Goal: Communication & Community: Share content

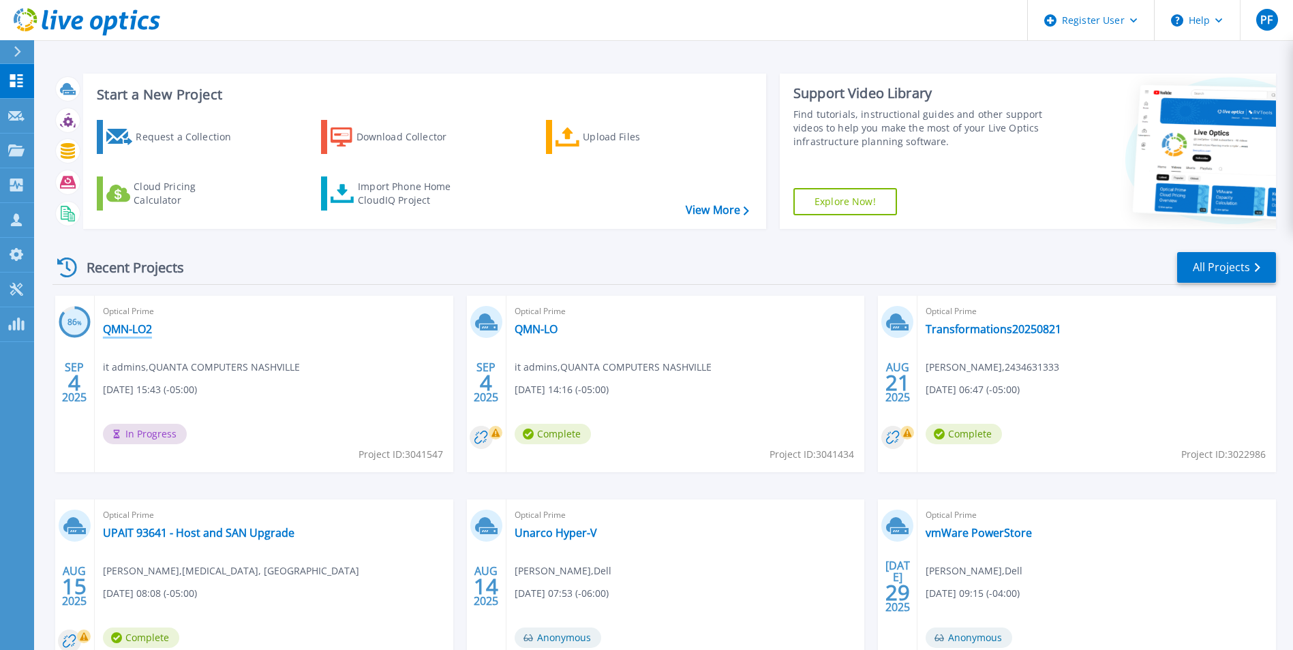
click at [140, 331] on link "QMN-LO2" at bounding box center [127, 329] width 49 height 14
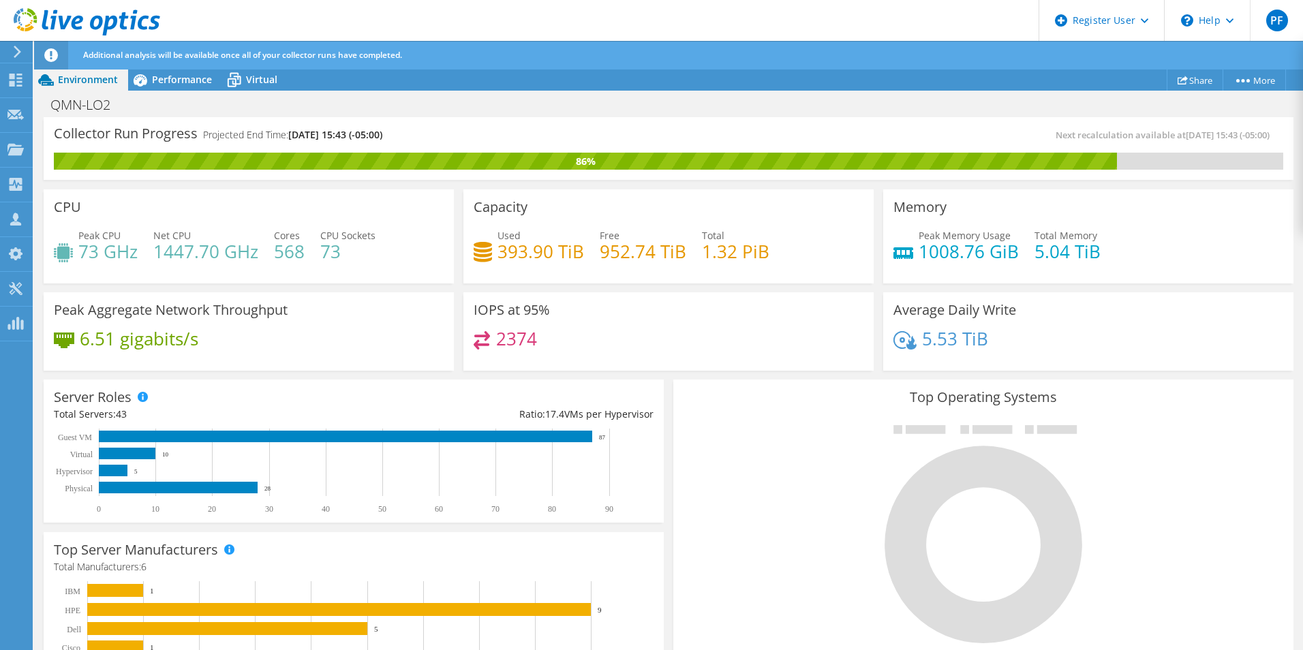
scroll to position [377, 0]
click at [673, 515] on div "Top Operating Systems Windows Linux VMware" at bounding box center [983, 543] width 620 height 326
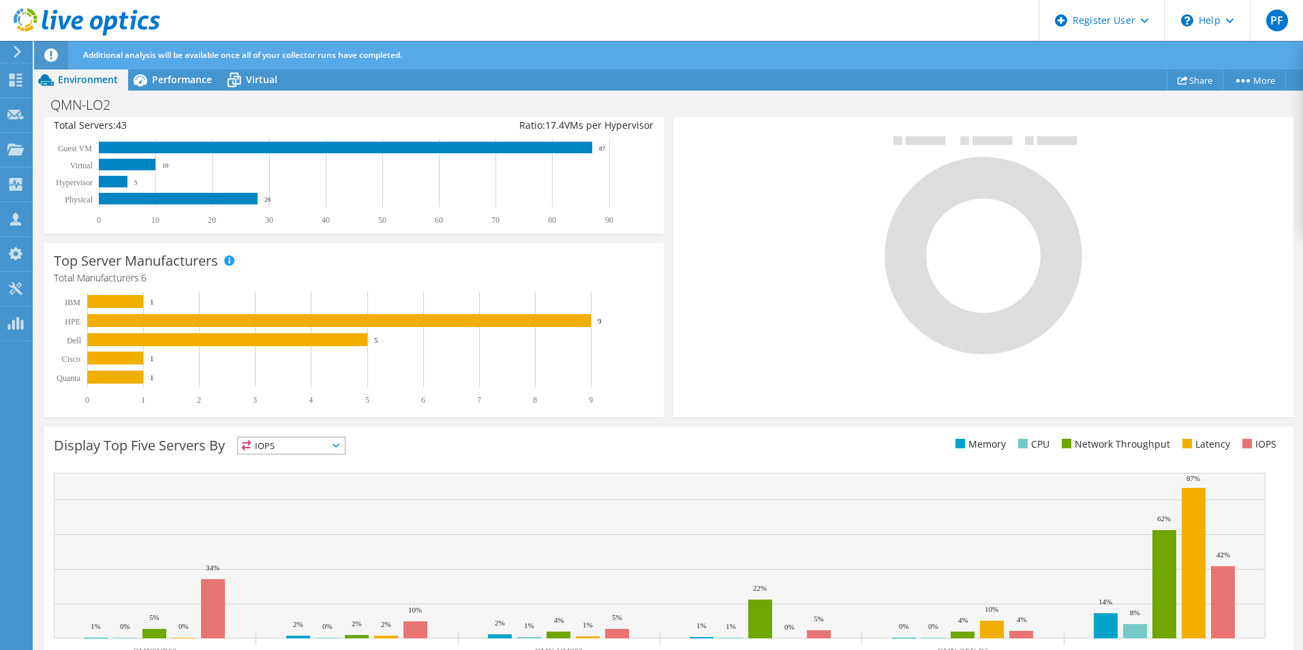
scroll to position [339, 0]
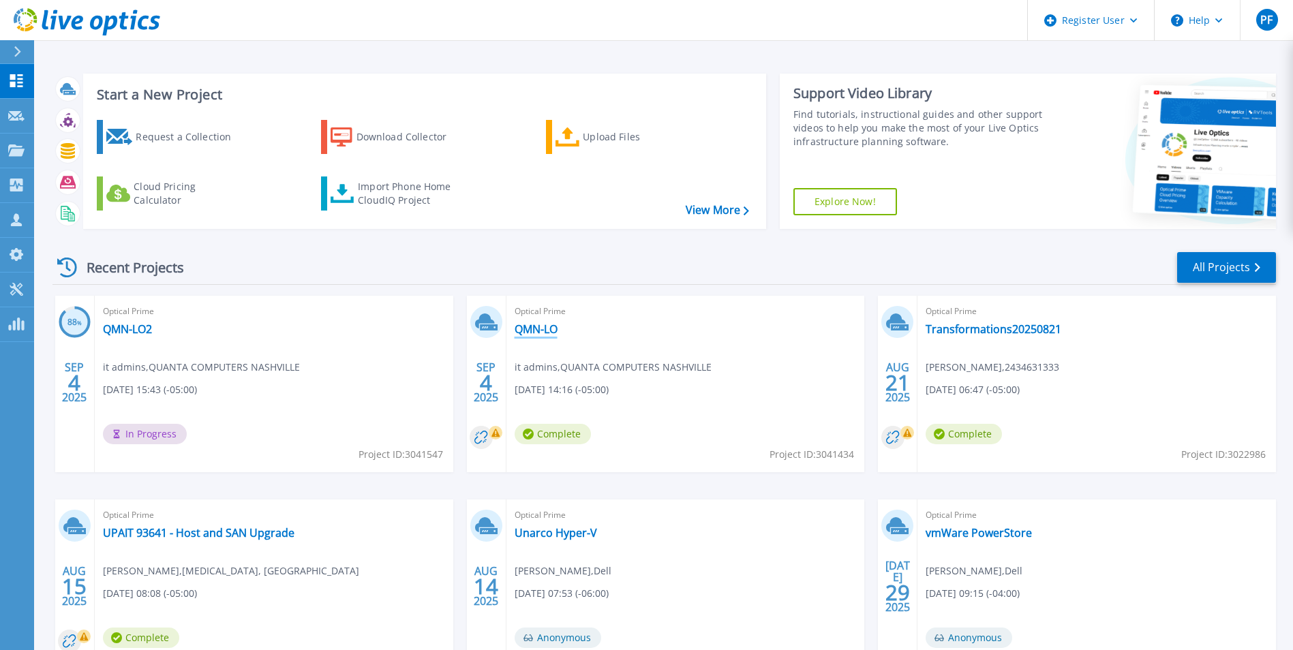
click at [535, 331] on link "QMN-LO" at bounding box center [535, 329] width 43 height 14
click at [544, 332] on link "QMN-LO" at bounding box center [535, 329] width 43 height 14
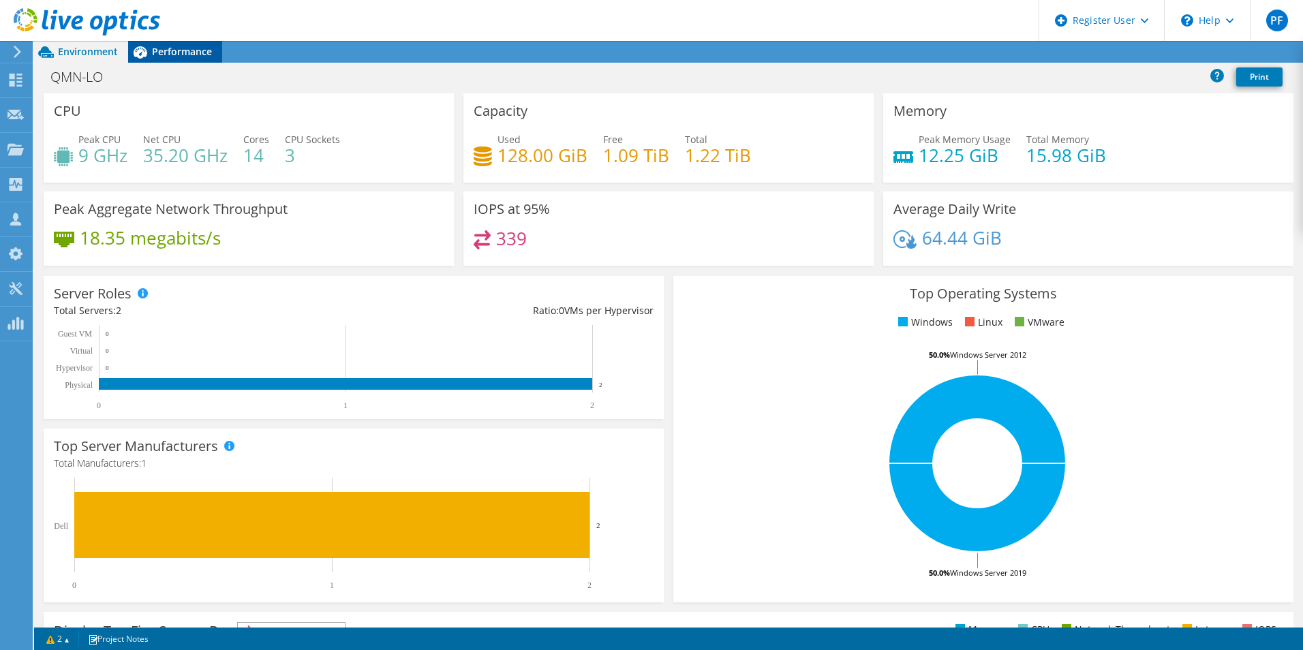
click at [181, 42] on div "Performance" at bounding box center [175, 52] width 94 height 22
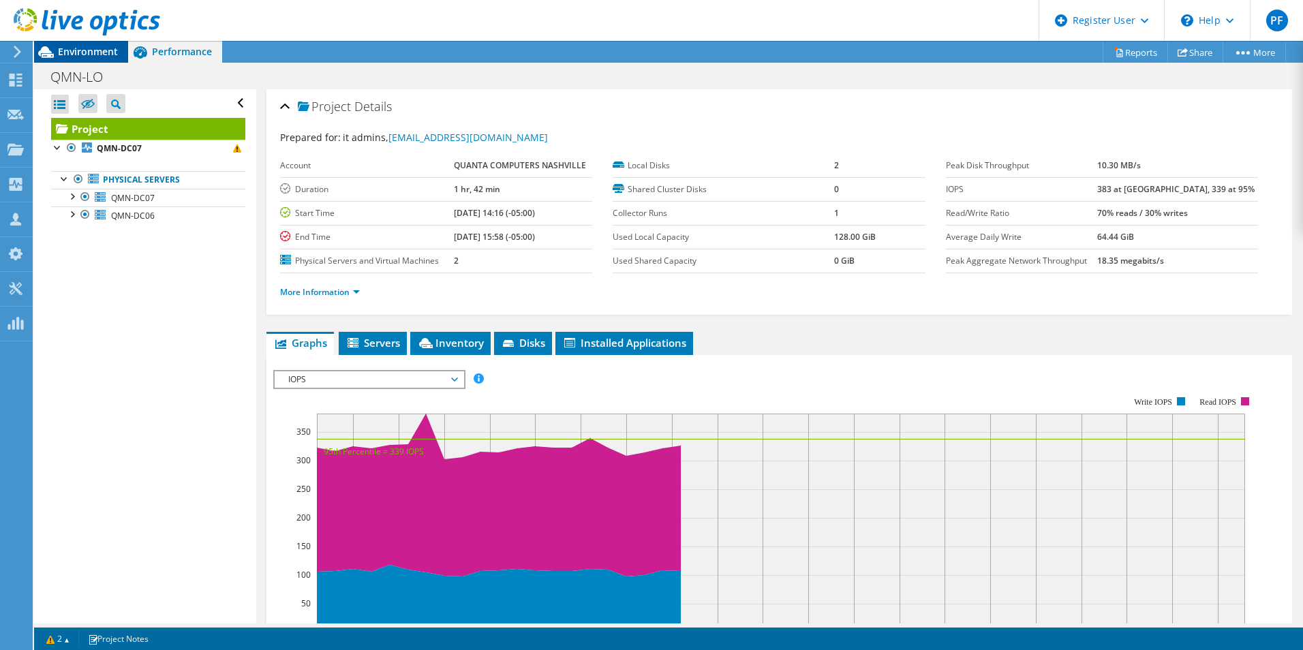
click at [115, 56] on span "Environment" at bounding box center [88, 51] width 60 height 13
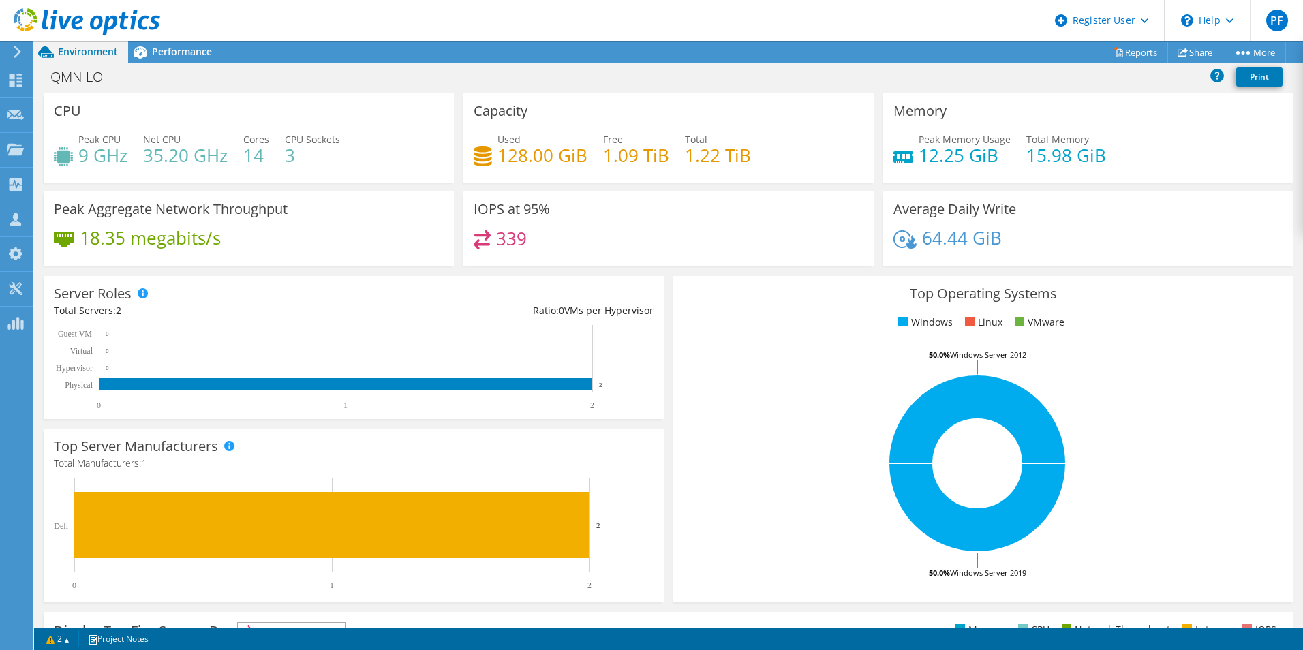
click at [60, 22] on use at bounding box center [87, 21] width 147 height 27
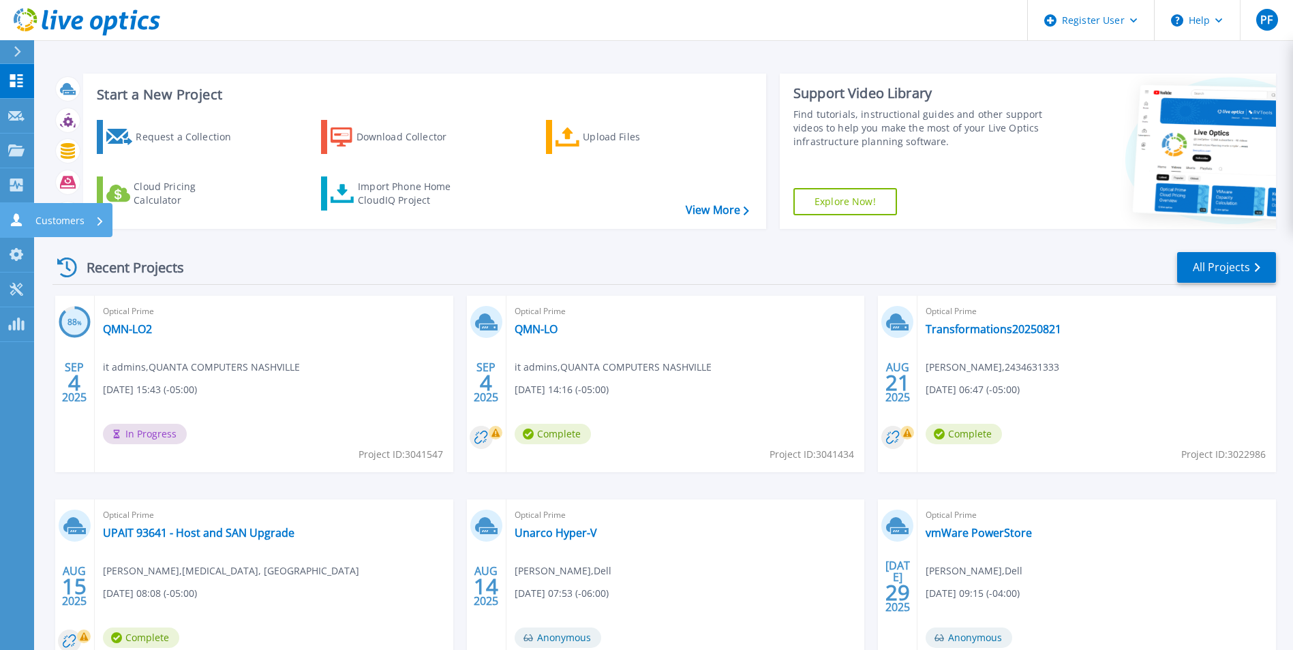
click at [19, 220] on icon at bounding box center [16, 219] width 16 height 13
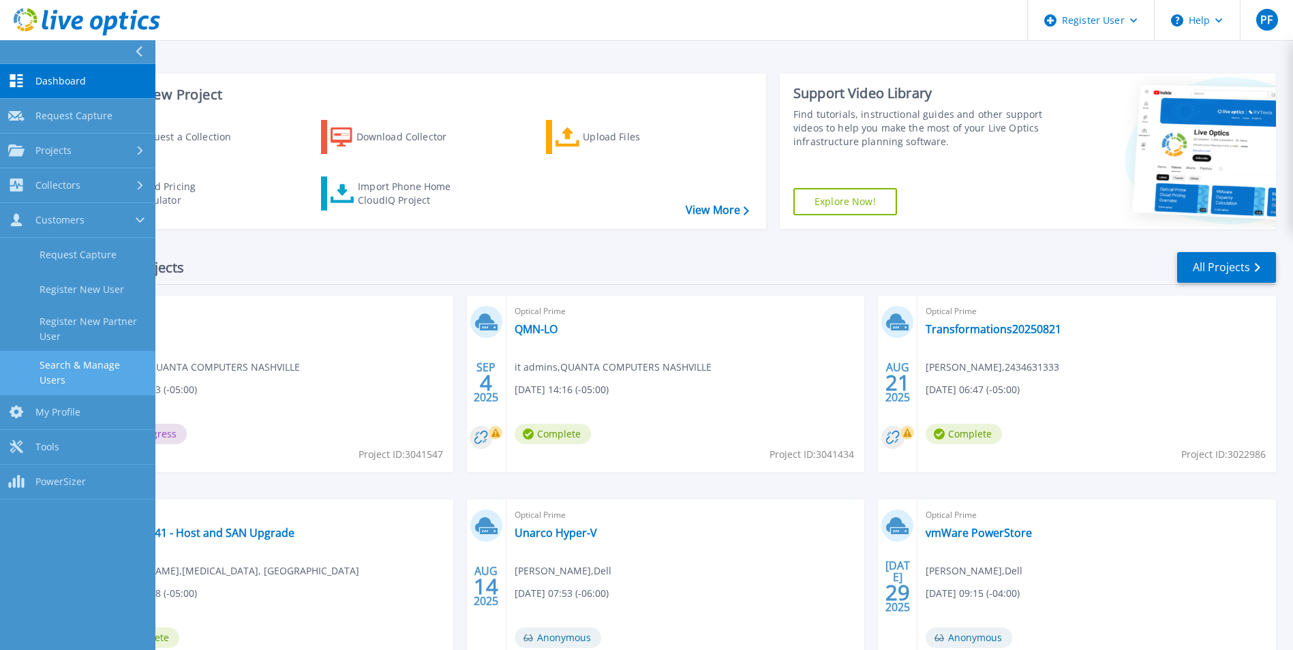
click at [91, 360] on link "Search & Manage Users" at bounding box center [77, 373] width 155 height 44
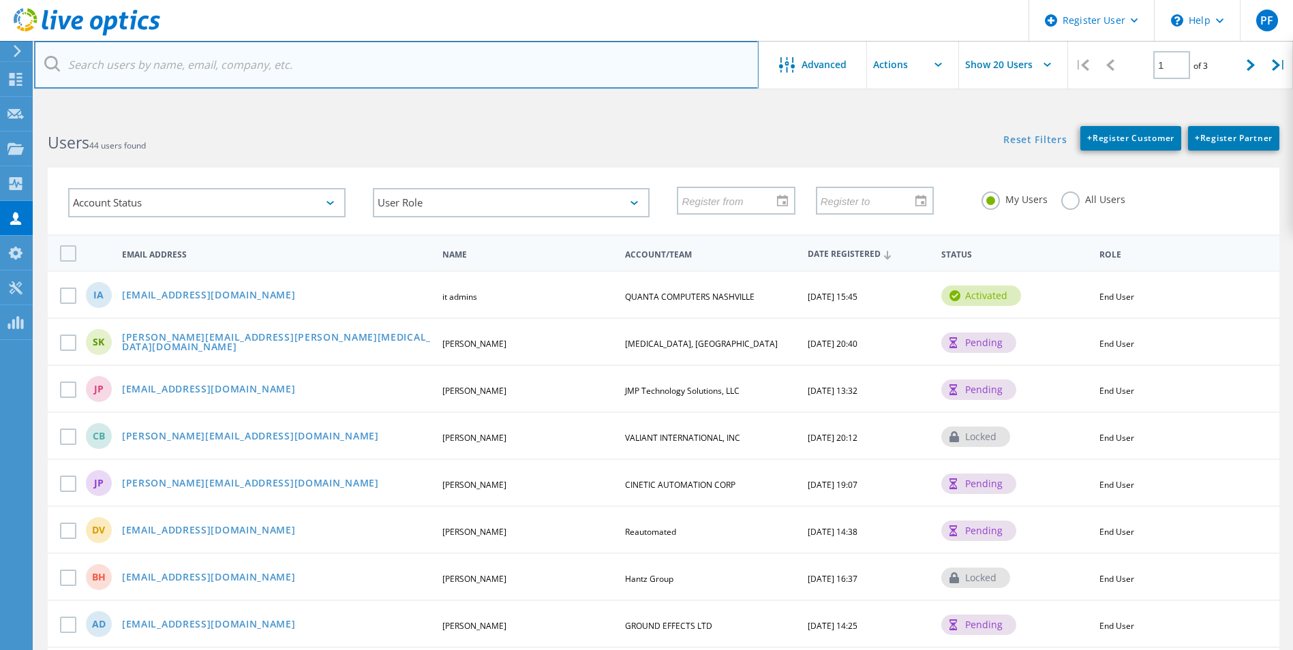
click at [254, 71] on input "text" at bounding box center [396, 65] width 724 height 48
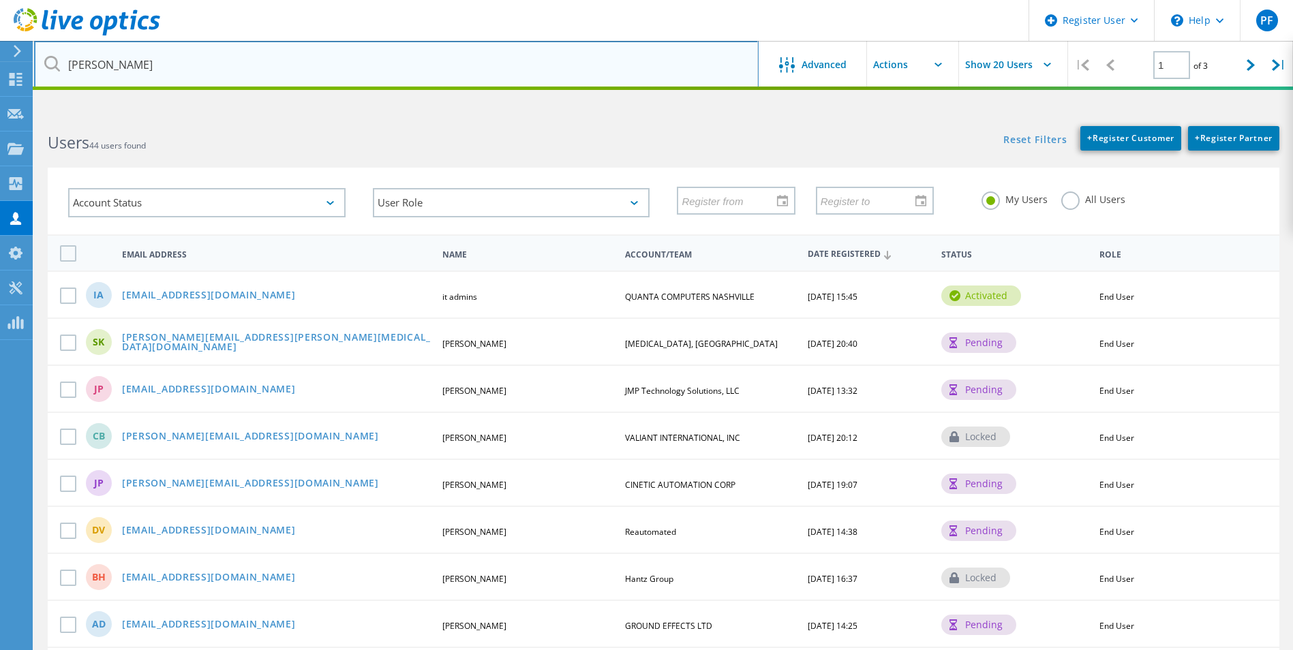
type input "T"
type input "D"
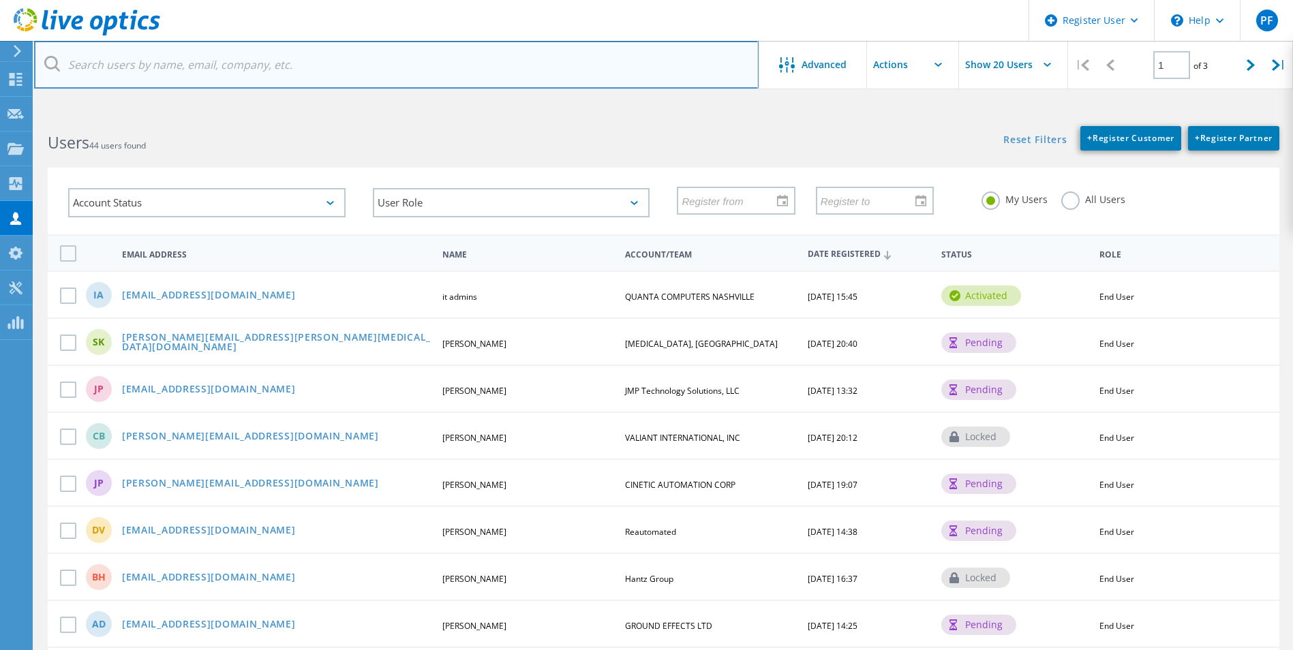
click at [267, 79] on input "text" at bounding box center [396, 65] width 724 height 48
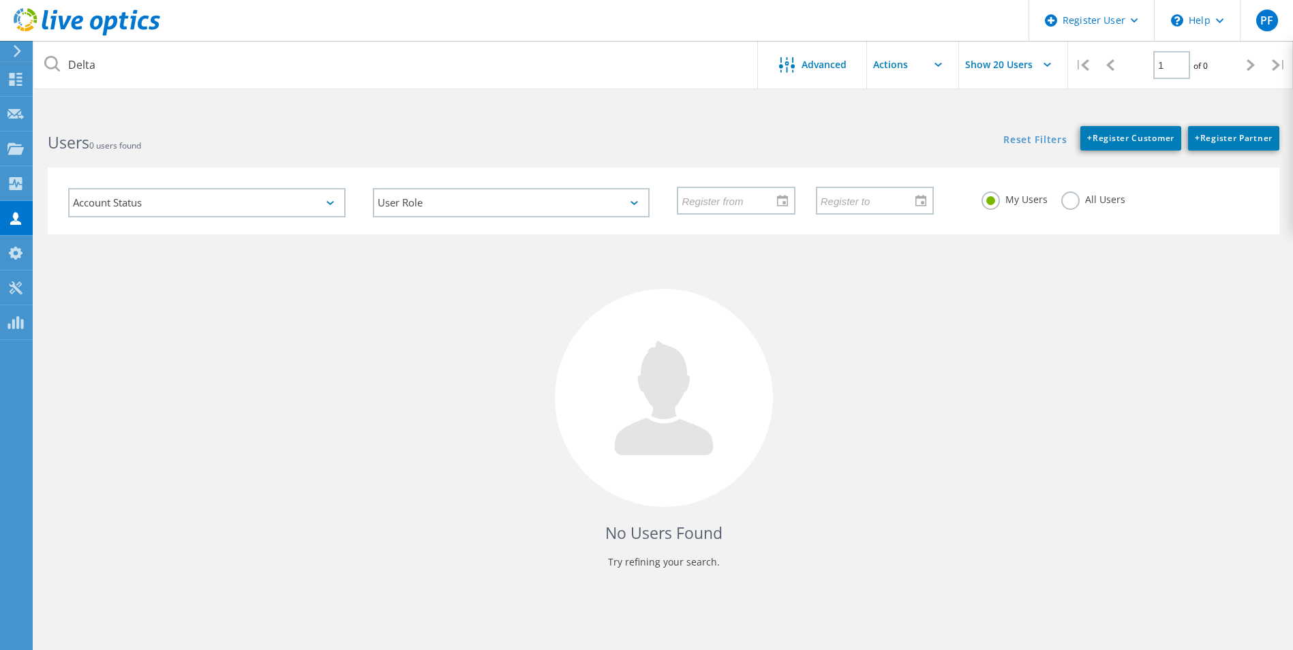
click at [1066, 198] on label "All Users" at bounding box center [1093, 197] width 64 height 13
click at [0, 0] on input "All Users" at bounding box center [0, 0] width 0 height 0
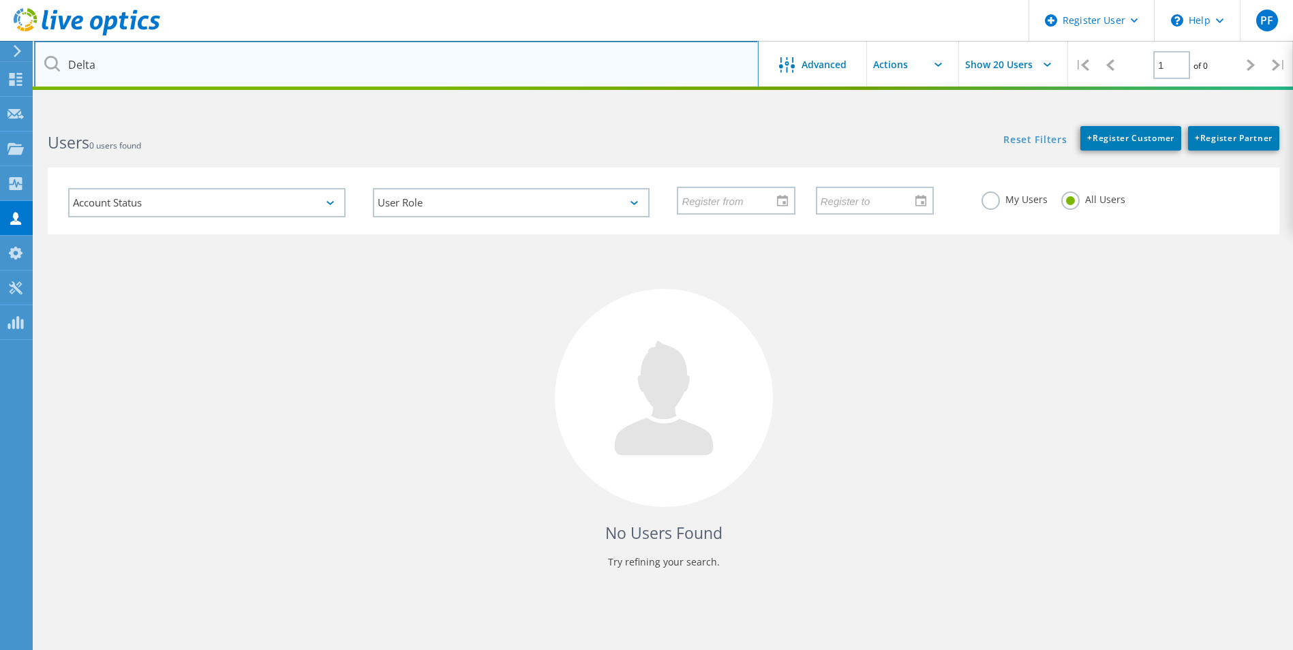
click at [192, 67] on input "Delta" at bounding box center [396, 65] width 724 height 48
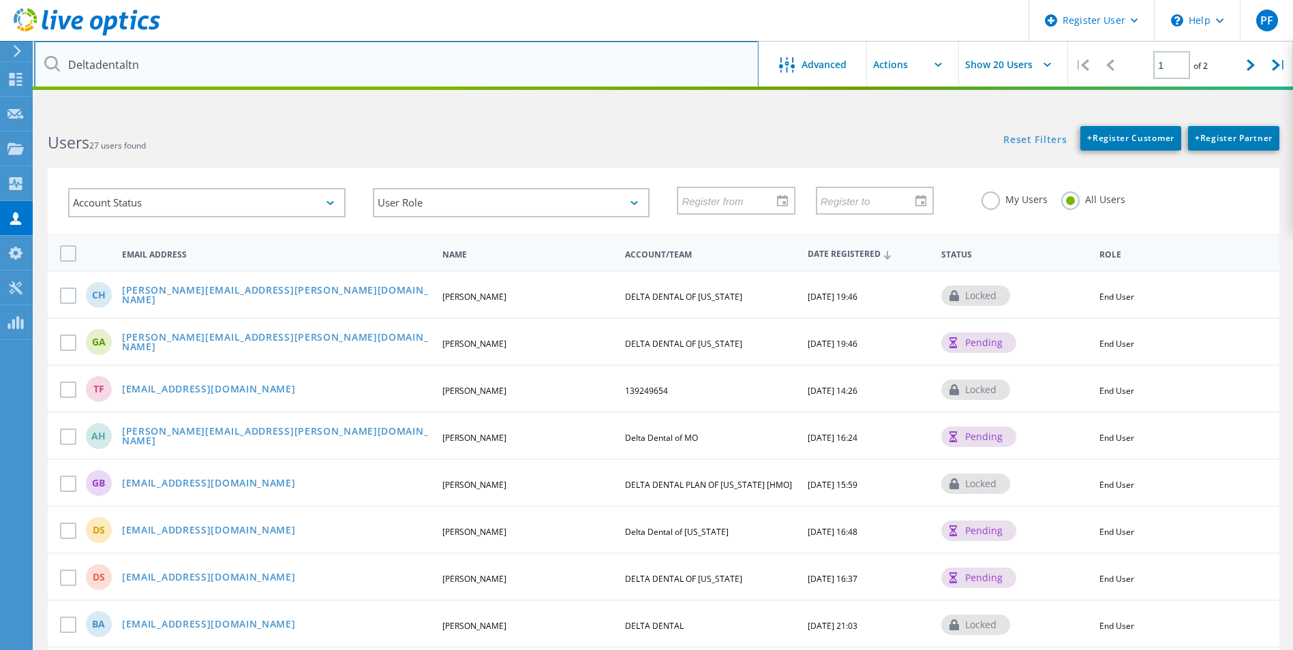
type input "Deltadentaltn"
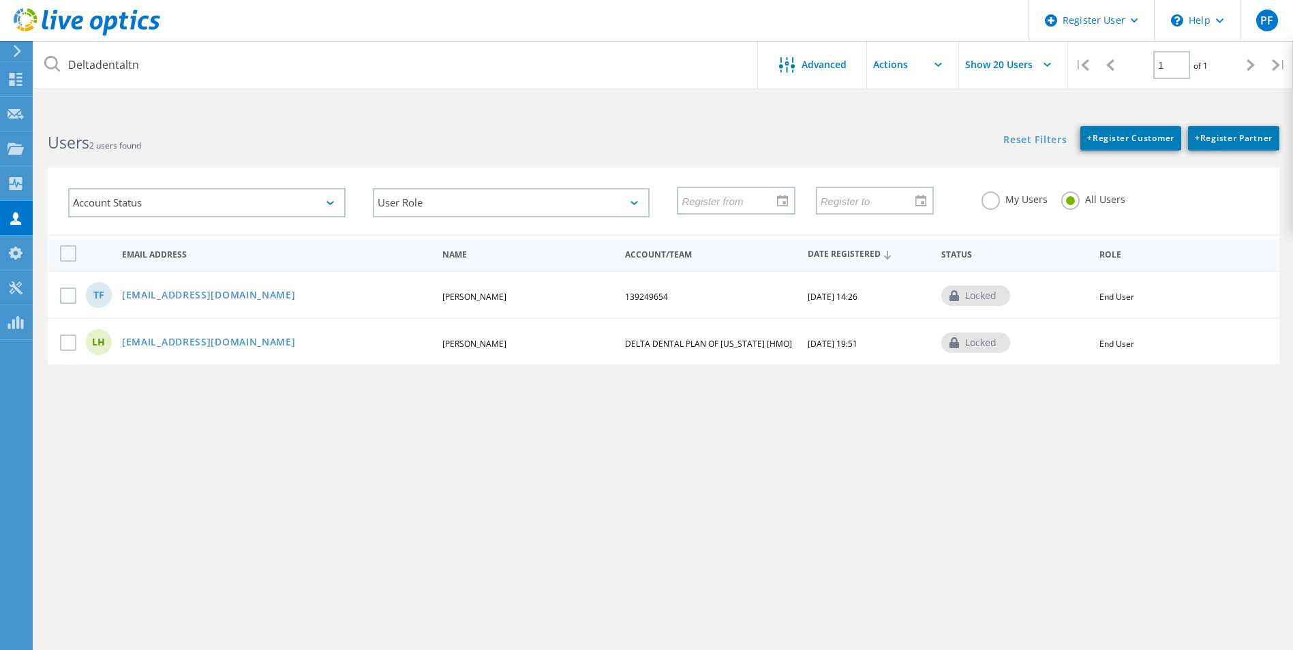
click at [238, 378] on div "Deltadentaltn Advanced Show 20 Users | 1 of 1 | Email Address First Name Last N…" at bounding box center [663, 386] width 1259 height 548
click at [235, 293] on link "[EMAIL_ADDRESS][DOMAIN_NAME]" at bounding box center [209, 296] width 174 height 12
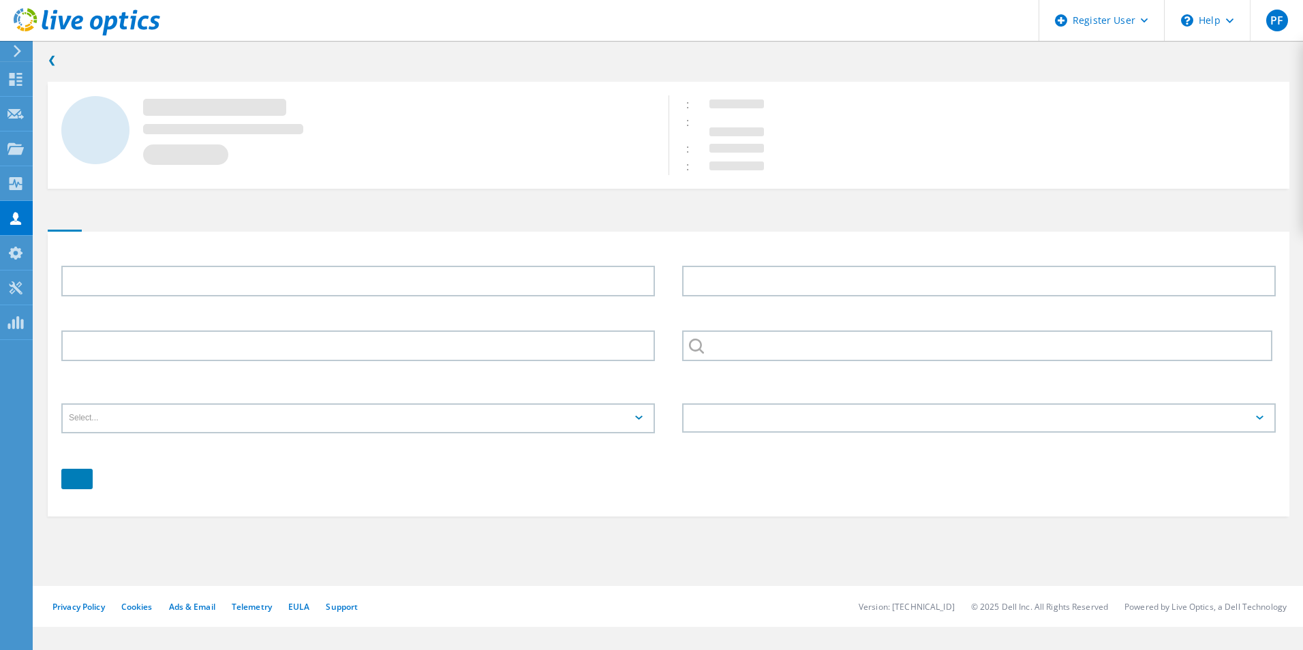
type input "Tyrone"
type input "Fitzpatrick"
type input "(615) 742-6921"
type input "139249654"
type input "English"
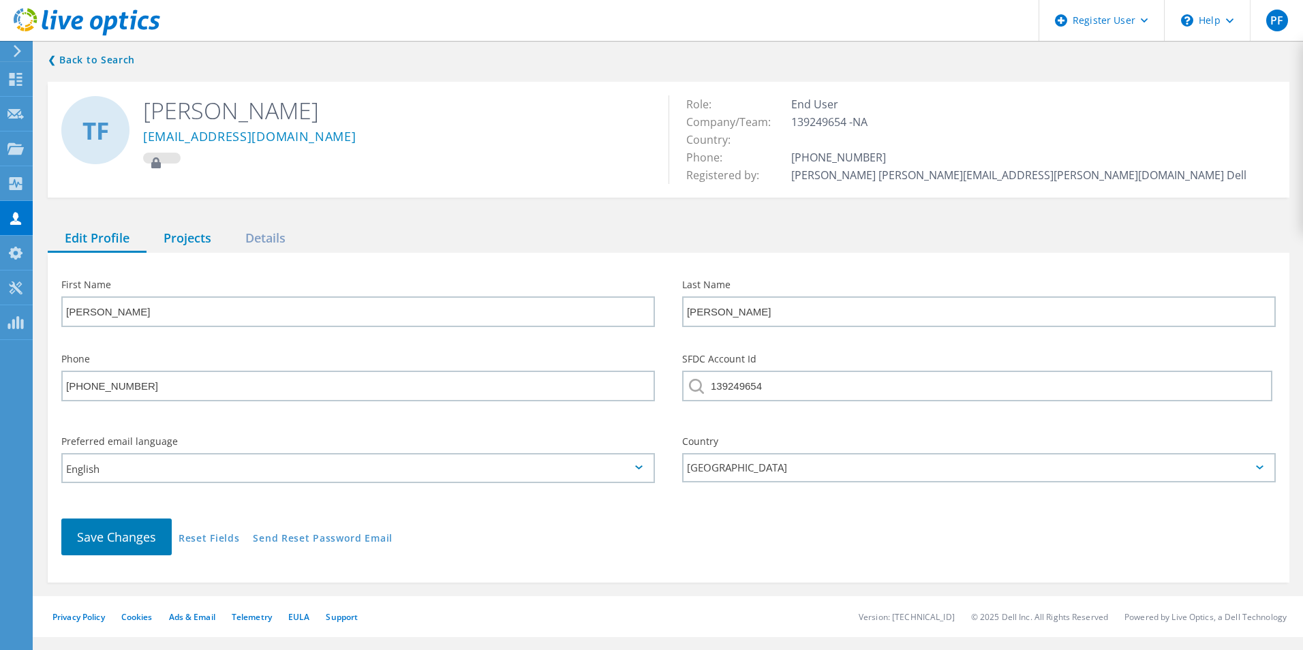
click at [201, 245] on div "Projects" at bounding box center [188, 239] width 82 height 28
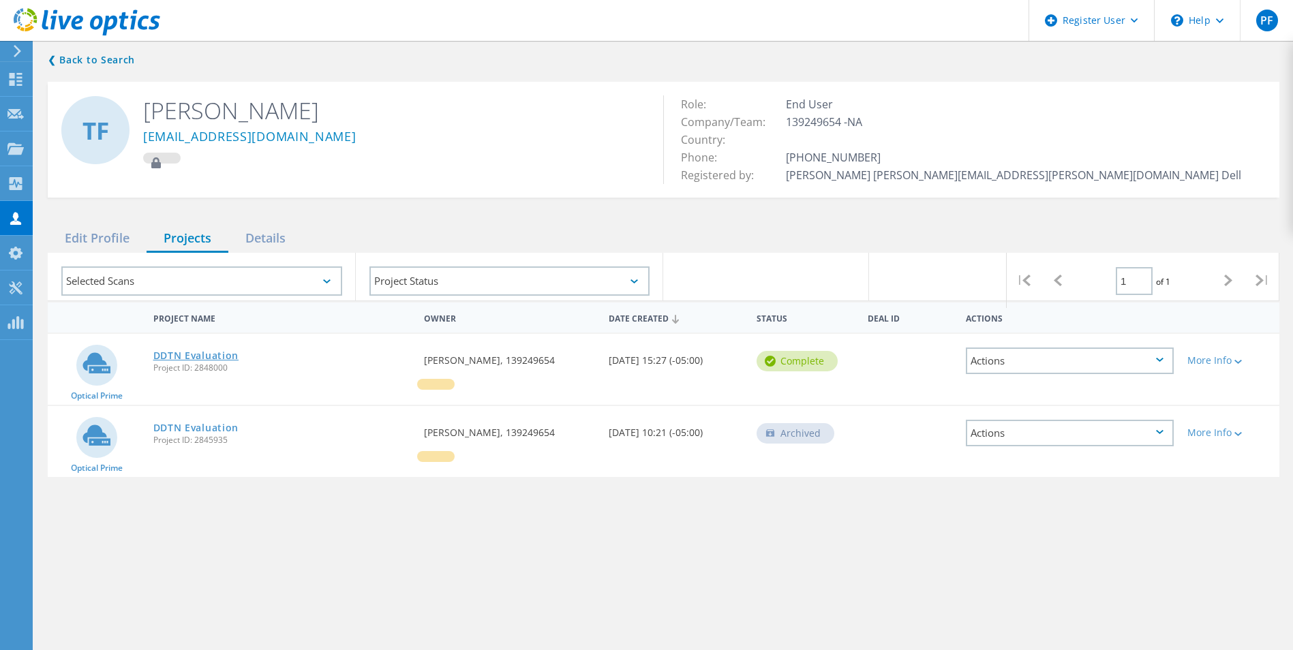
click at [213, 356] on link "DDTN Evaluation" at bounding box center [196, 356] width 86 height 10
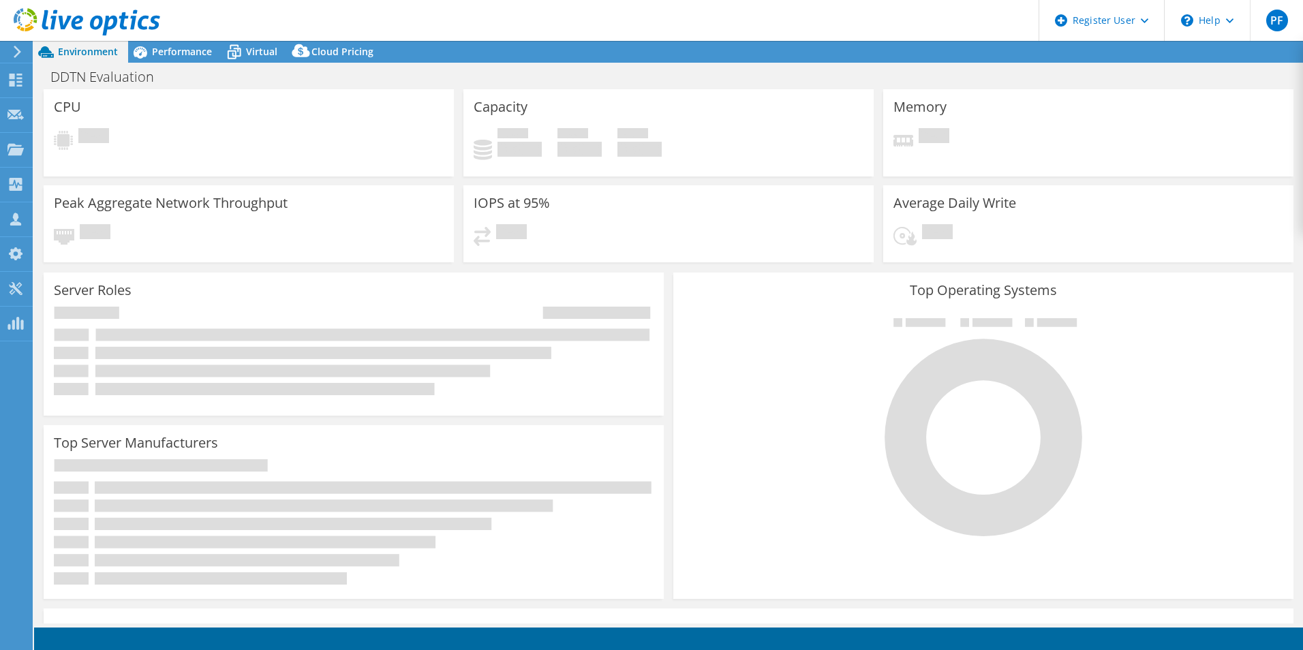
select select "USD"
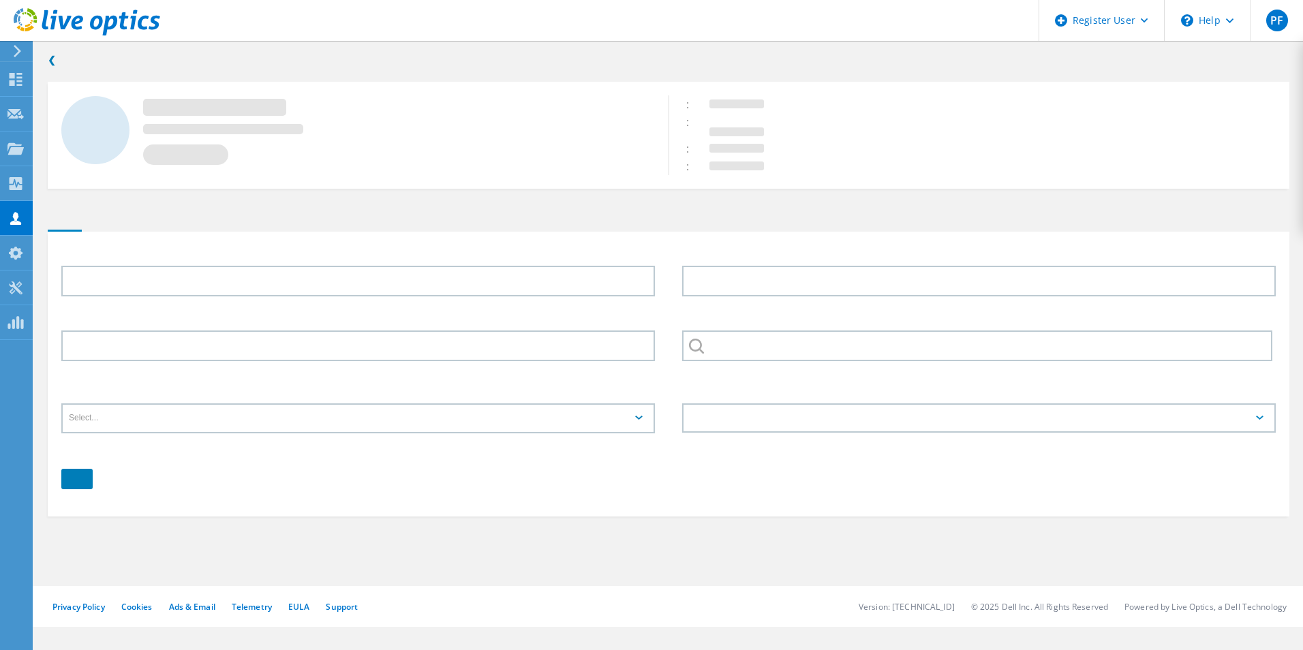
type input "[PERSON_NAME]"
type input "Fitzpatrick"
type input "(615) 742-6921"
type input "139249654"
type input "English"
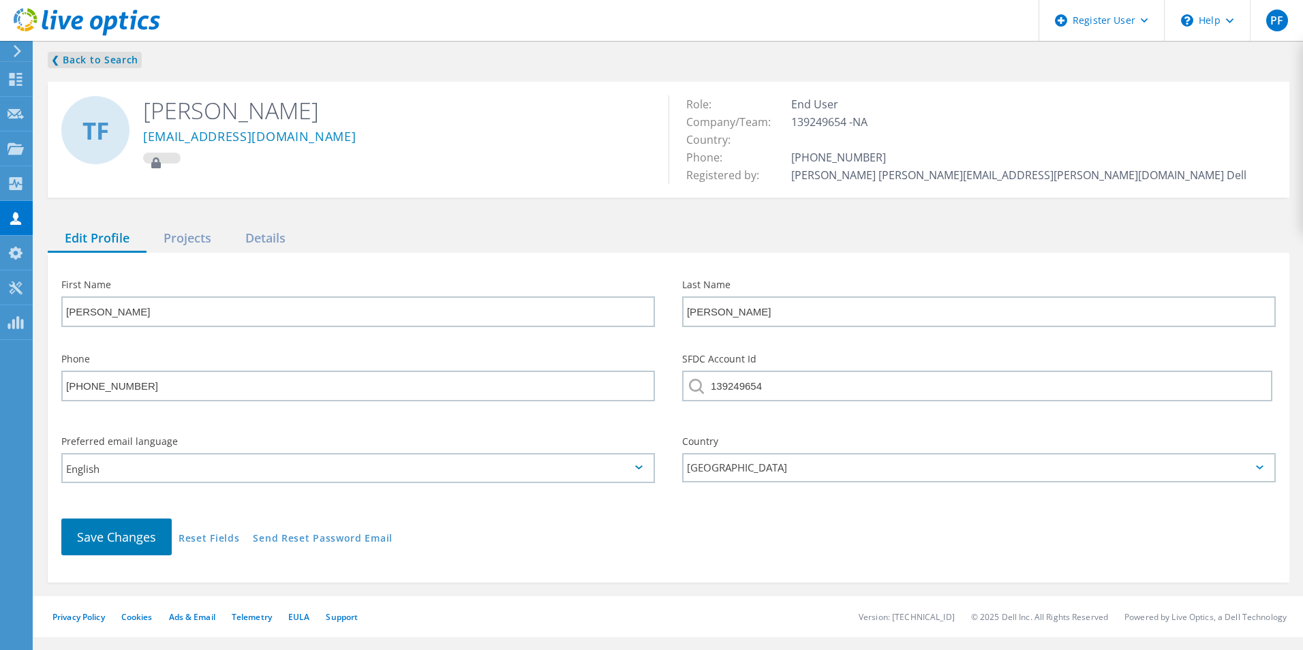
click at [102, 63] on link "❮ Back to Search" at bounding box center [95, 60] width 94 height 16
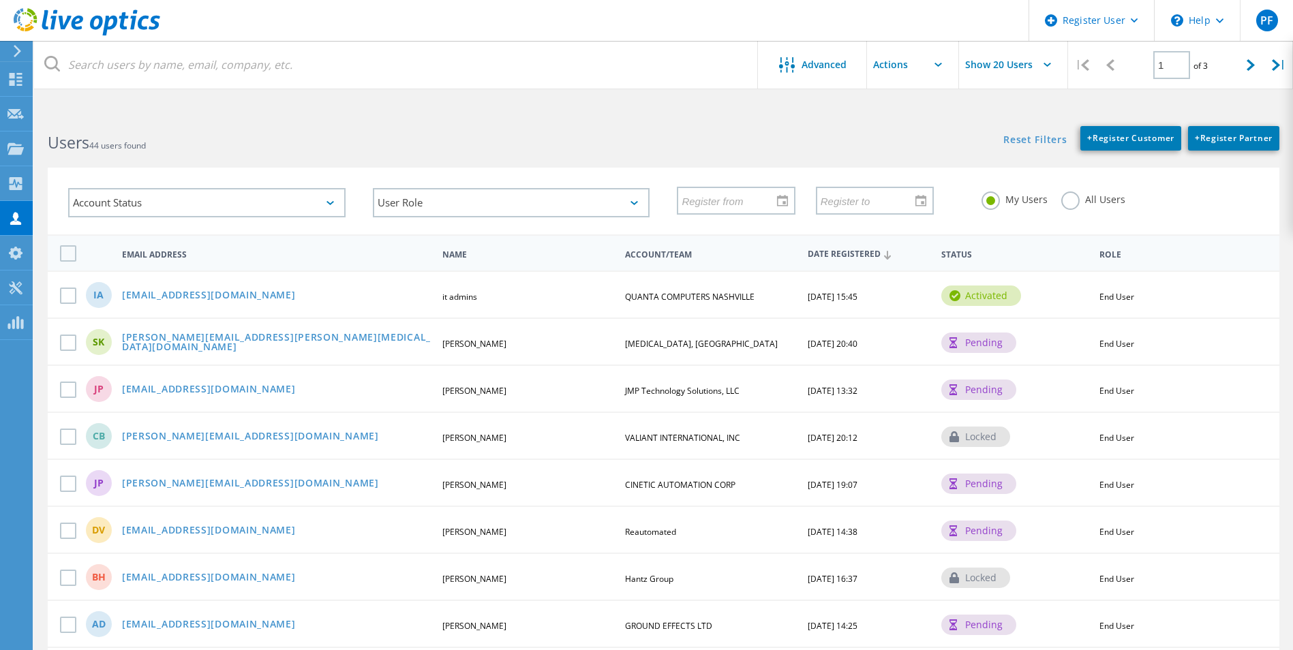
click at [1066, 204] on label "All Users" at bounding box center [1093, 197] width 64 height 13
click at [0, 0] on input "All Users" at bounding box center [0, 0] width 0 height 0
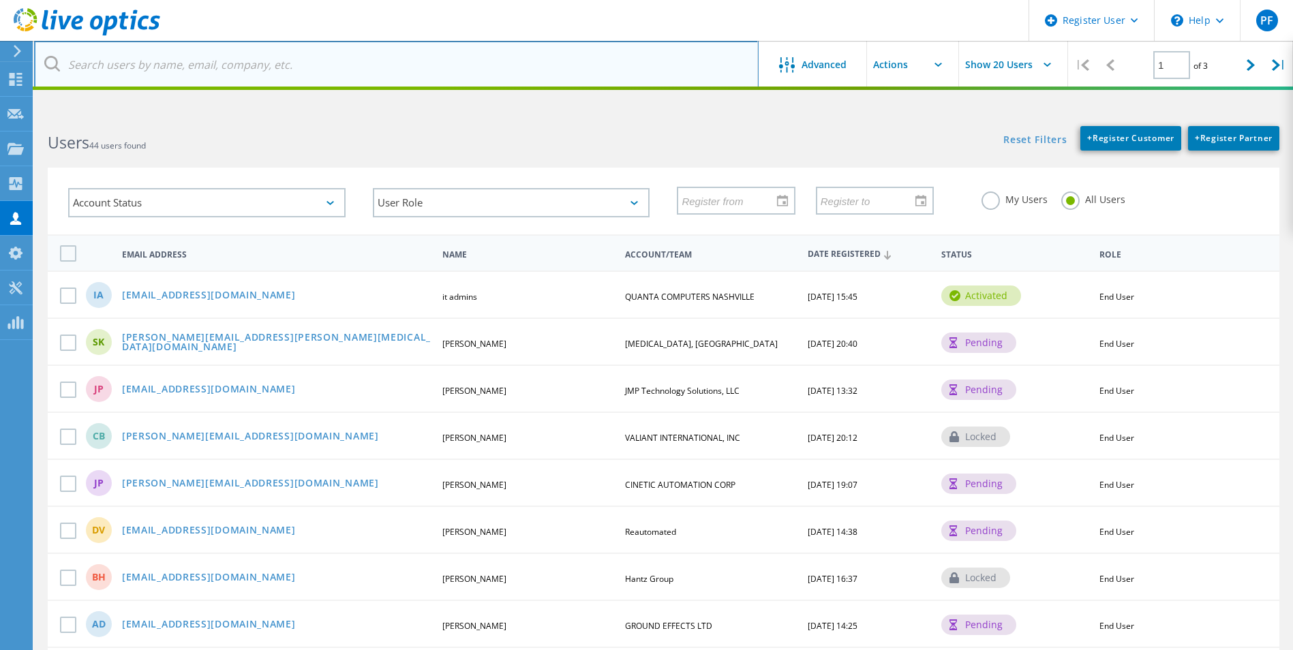
click at [403, 55] on input "text" at bounding box center [396, 65] width 724 height 48
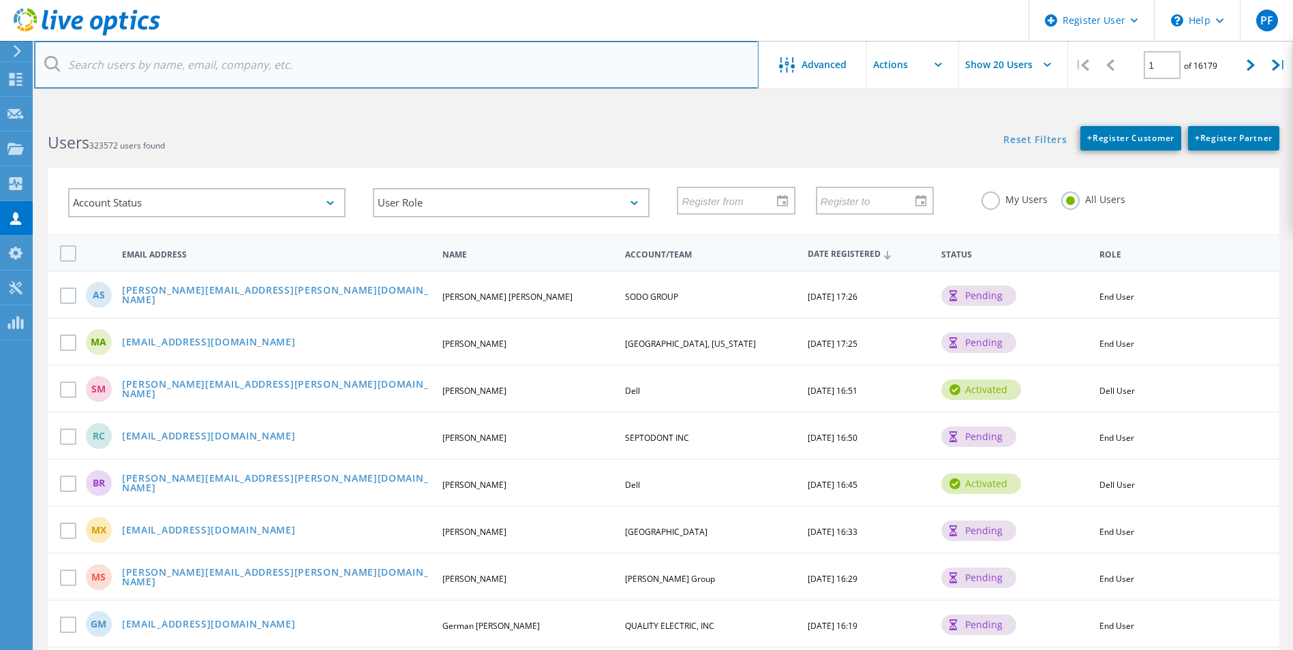
type input "Deltadentaltn"
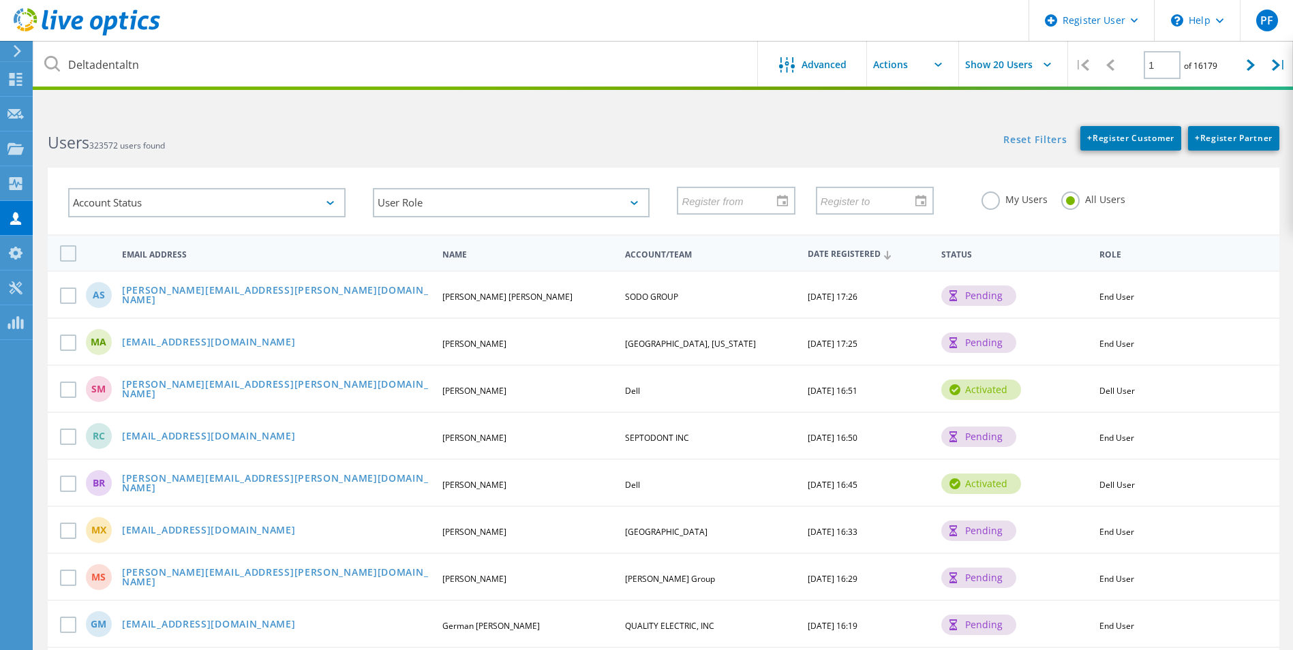
click at [57, 67] on icon at bounding box center [52, 64] width 16 height 16
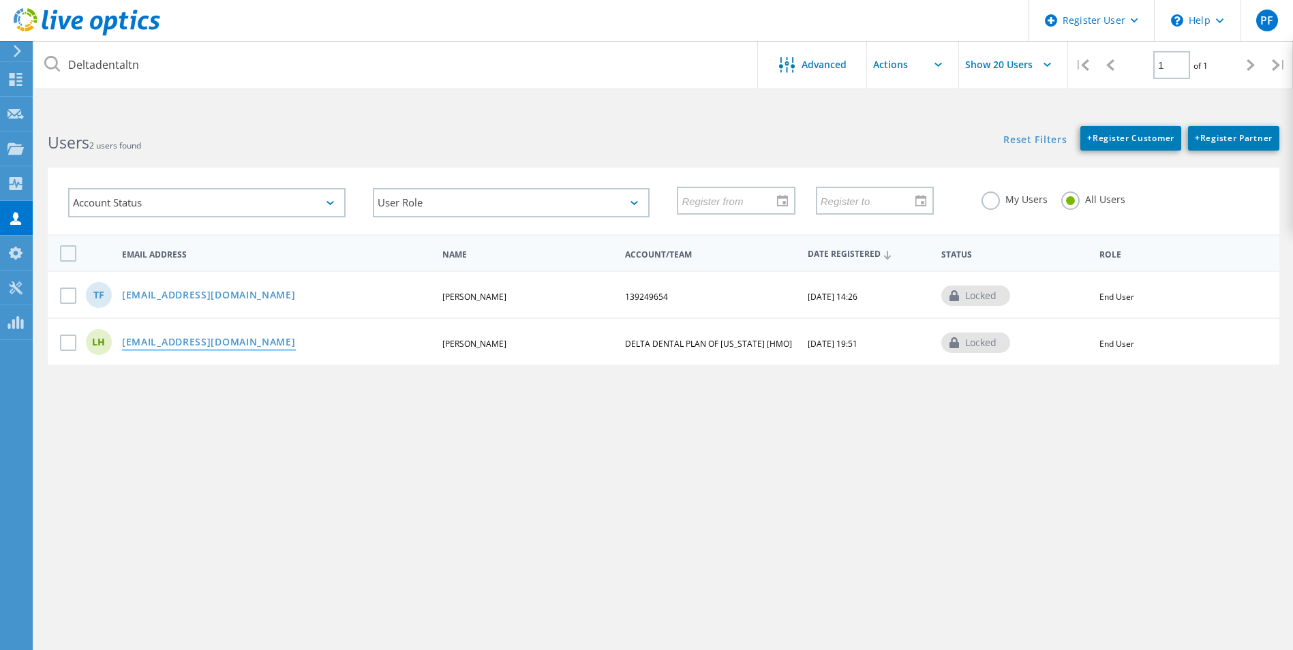
click at [190, 341] on link "lhogg@deltadentaltn.com" at bounding box center [209, 343] width 174 height 12
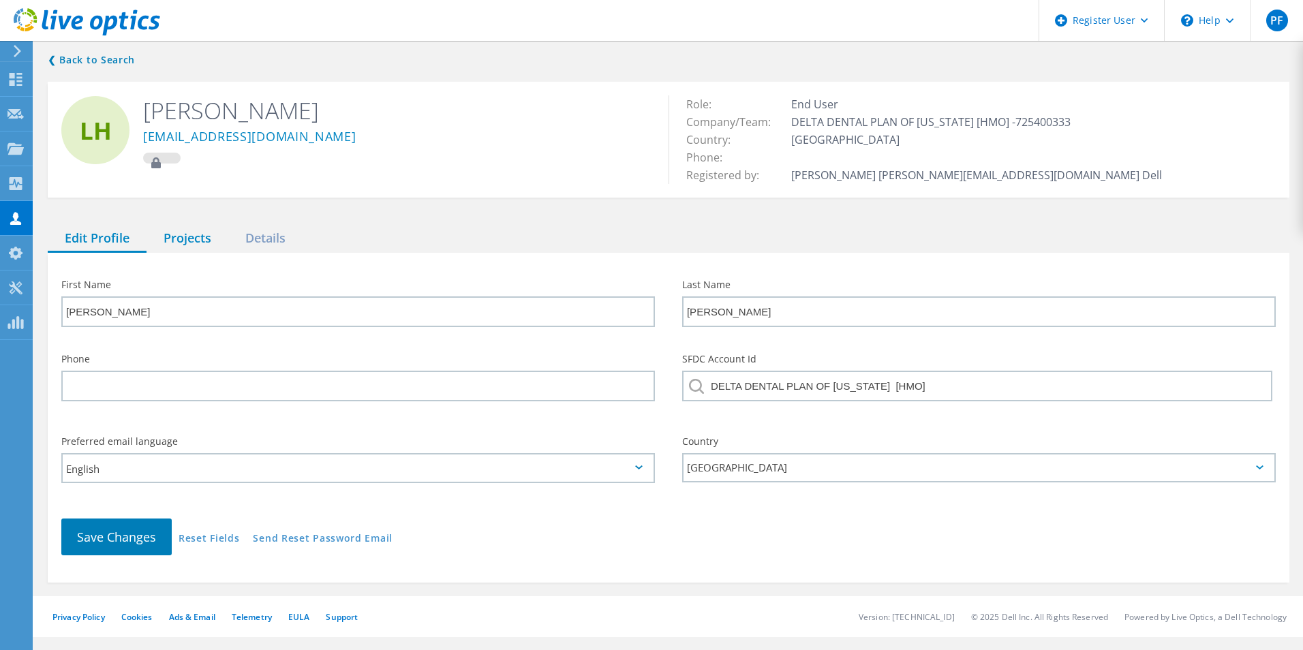
click at [190, 233] on div "Projects" at bounding box center [188, 239] width 82 height 28
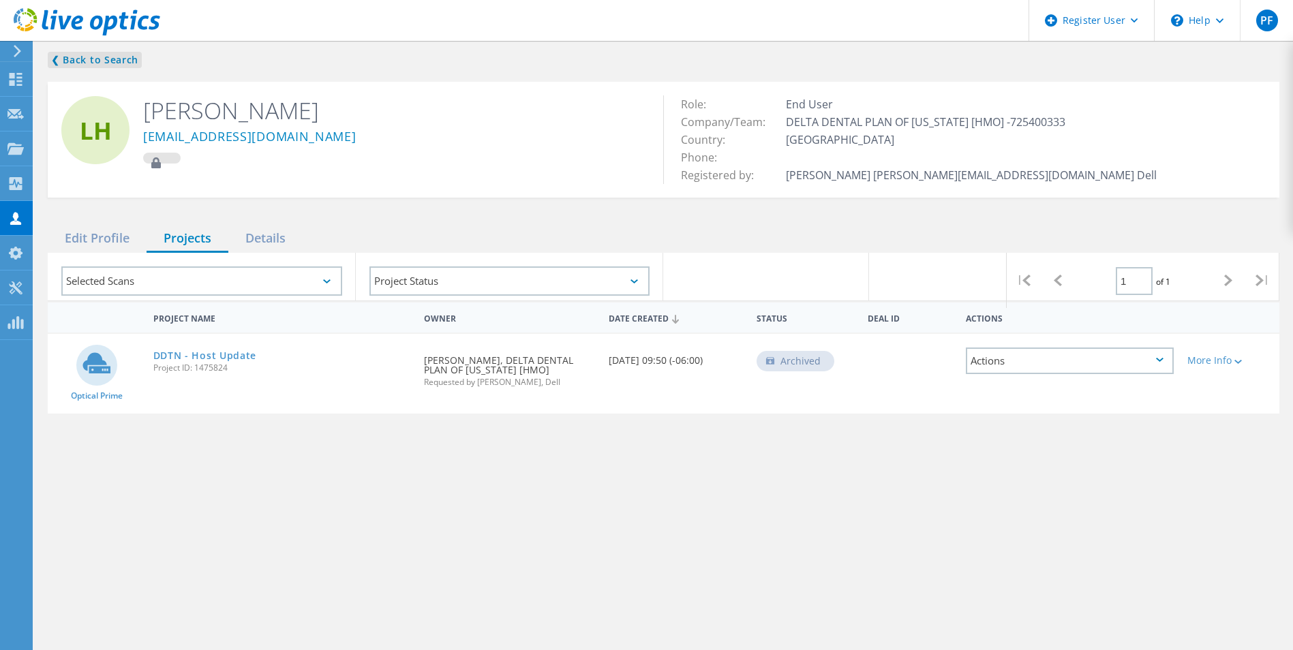
click at [73, 60] on link "❮ Back to Search" at bounding box center [95, 60] width 94 height 16
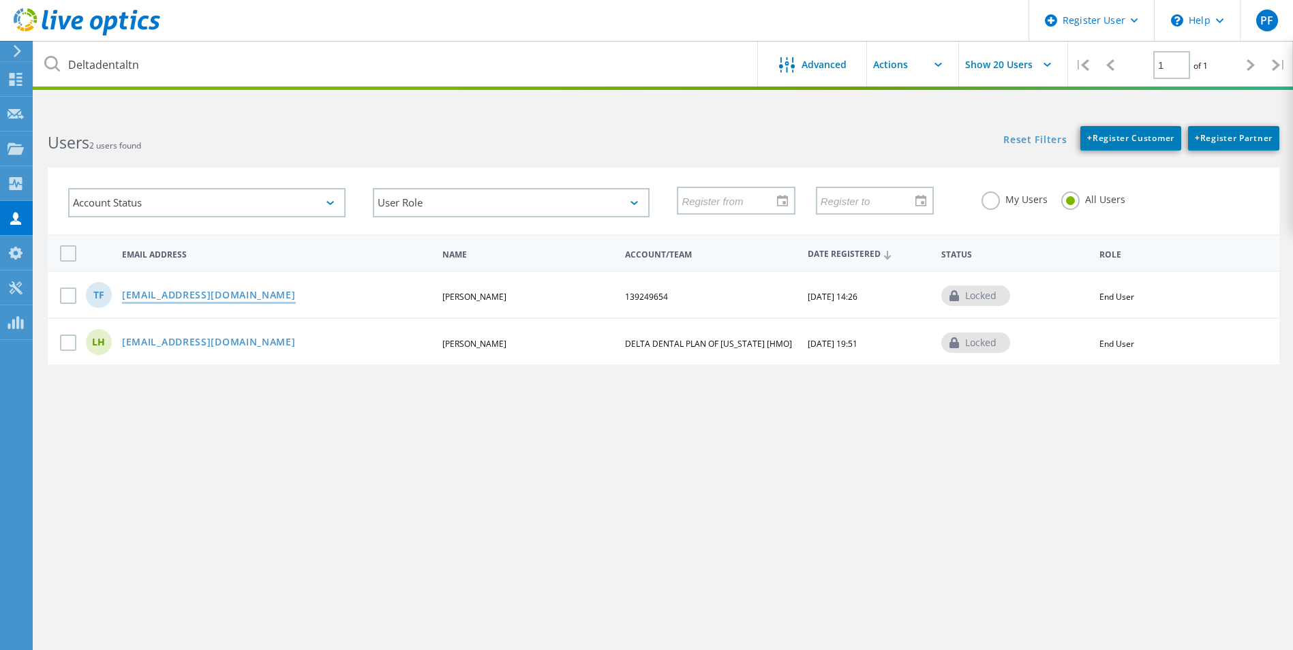
click at [203, 301] on link "[EMAIL_ADDRESS][DOMAIN_NAME]" at bounding box center [209, 296] width 174 height 12
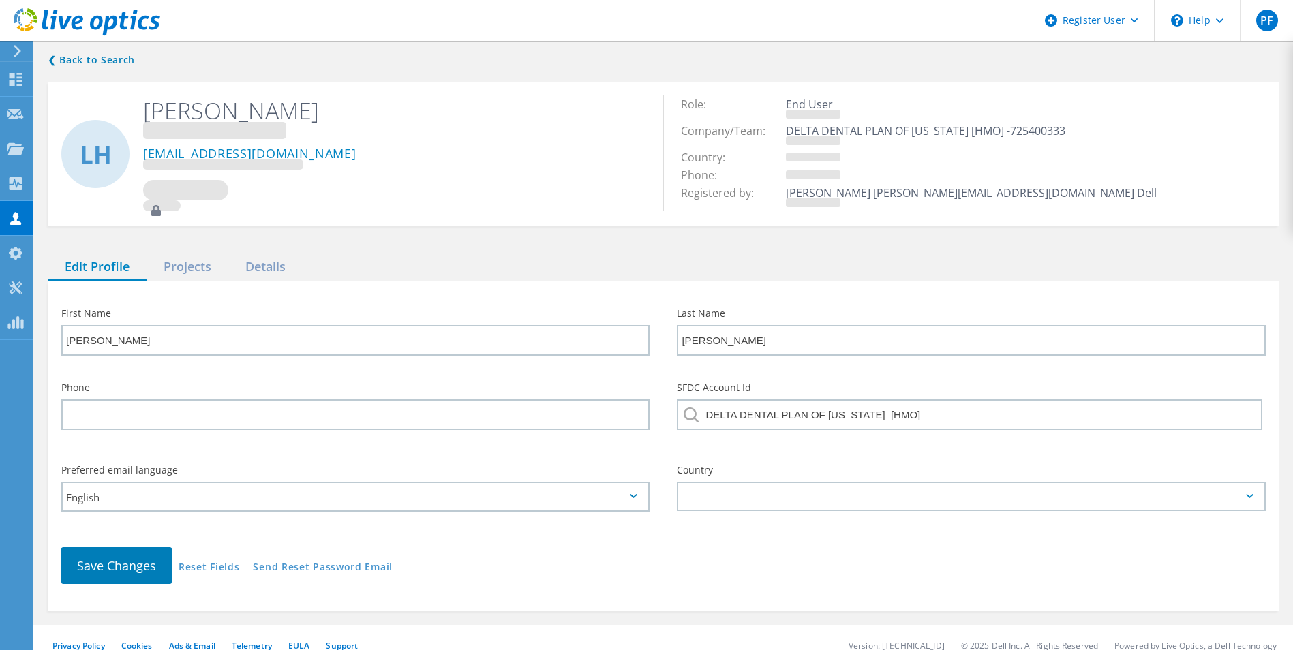
type input "Tyrone"
type input "Fitzpatrick"
type input "(615) 742-6921"
type input "139249654"
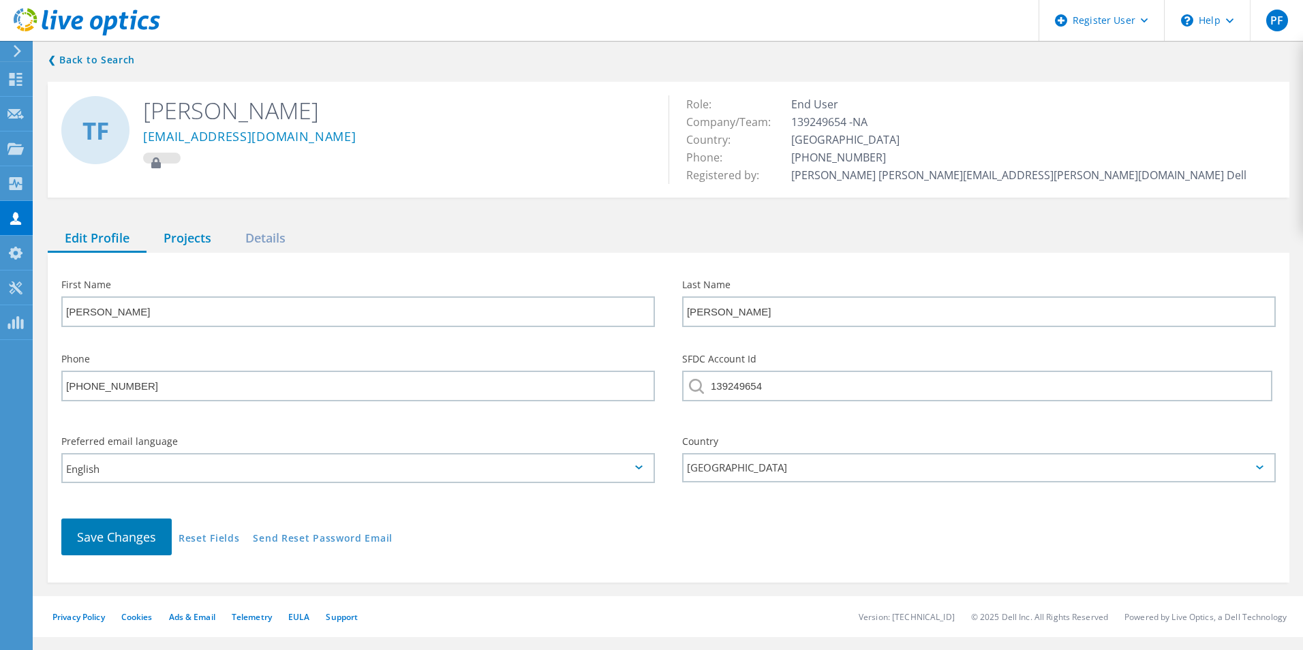
click at [206, 245] on div "Projects" at bounding box center [188, 239] width 82 height 28
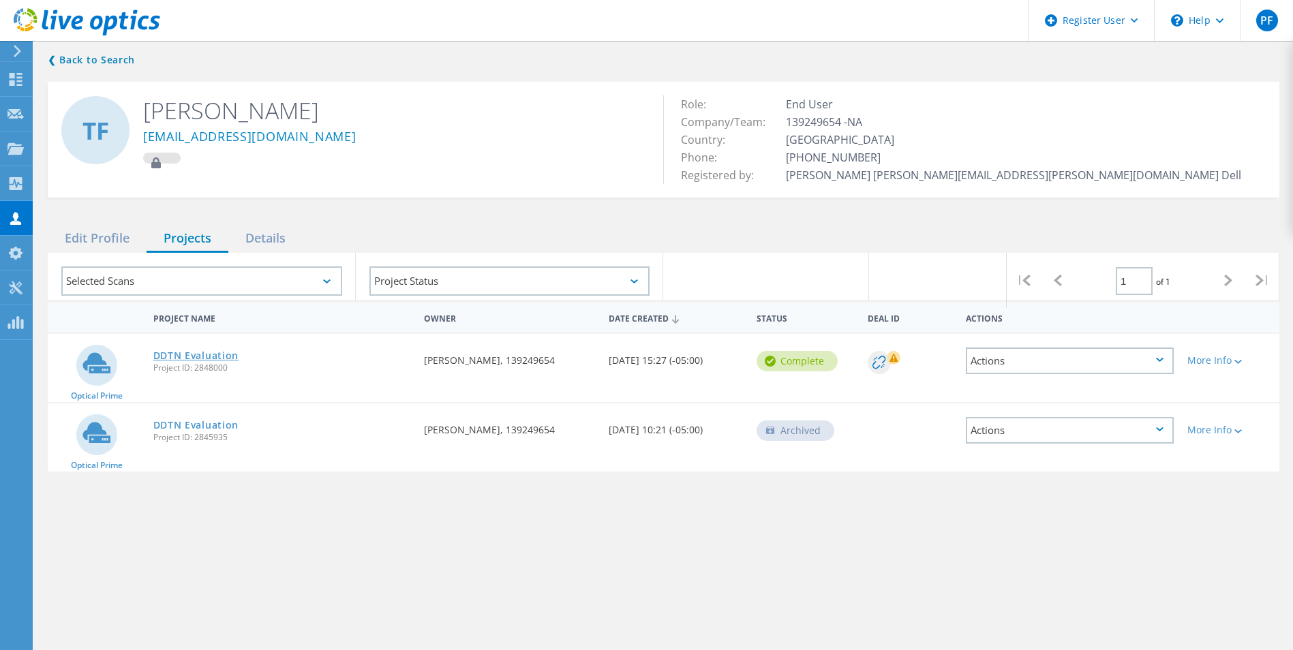
click at [205, 356] on link "DDTN Evaluation" at bounding box center [196, 356] width 86 height 10
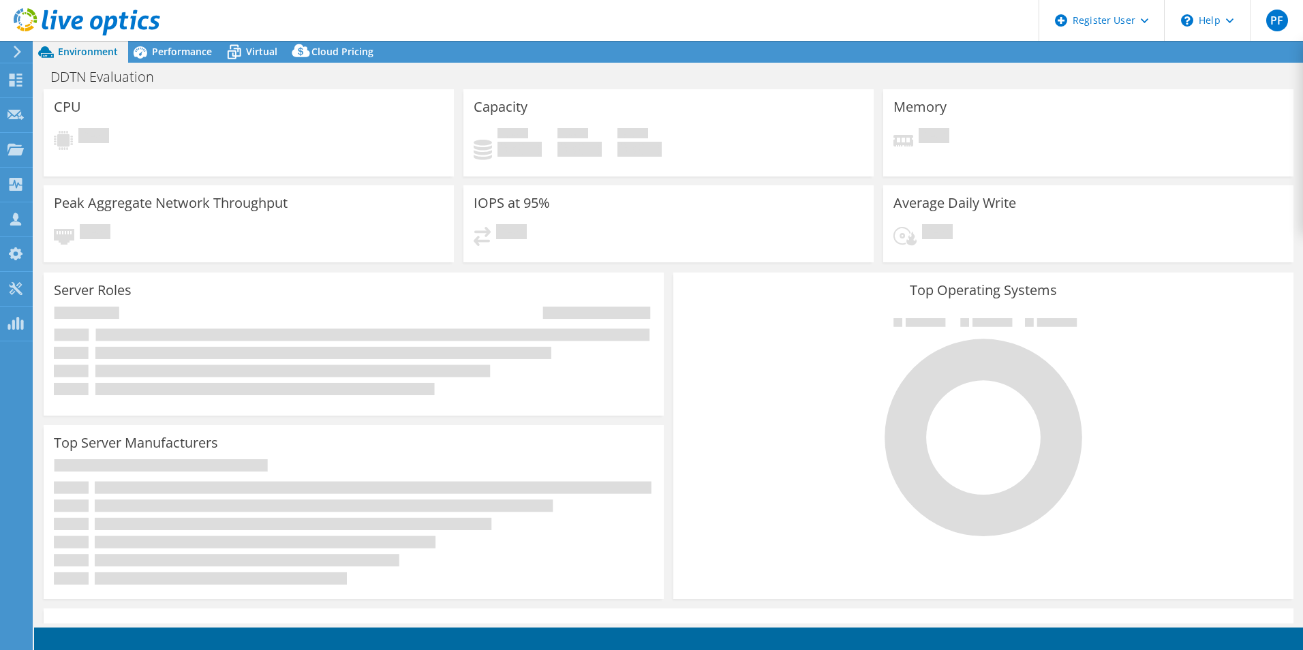
select select "USD"
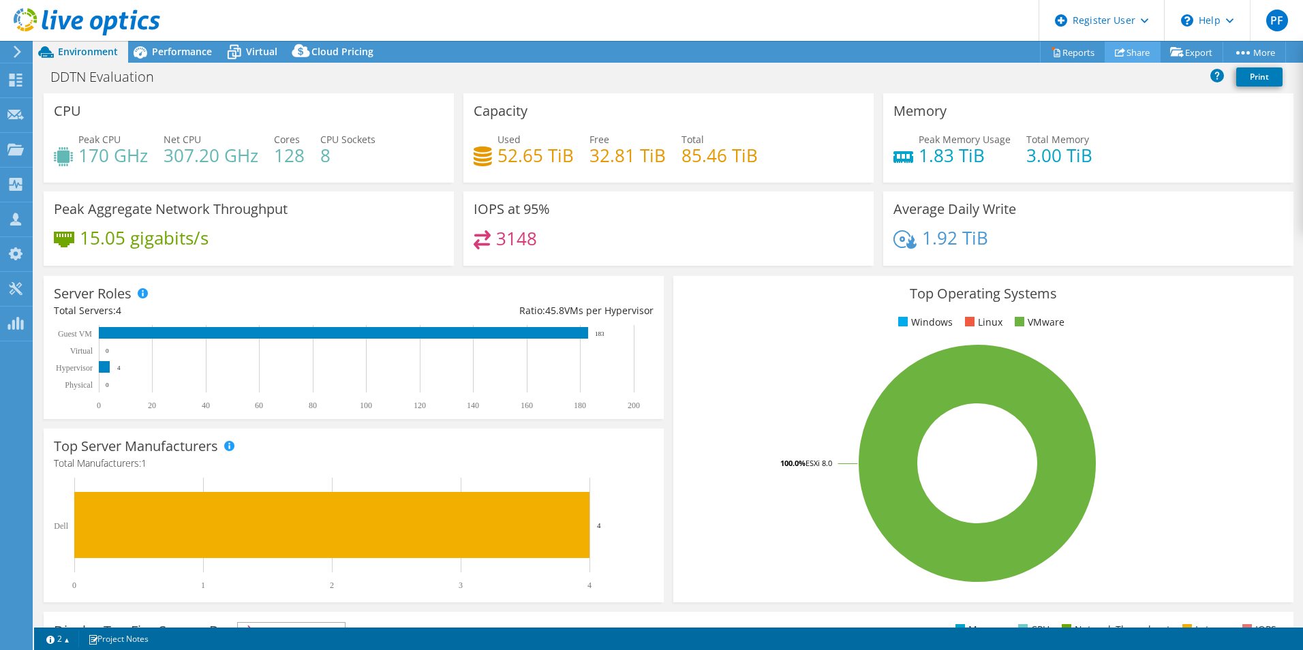
click at [1135, 53] on link "Share" at bounding box center [1133, 52] width 56 height 21
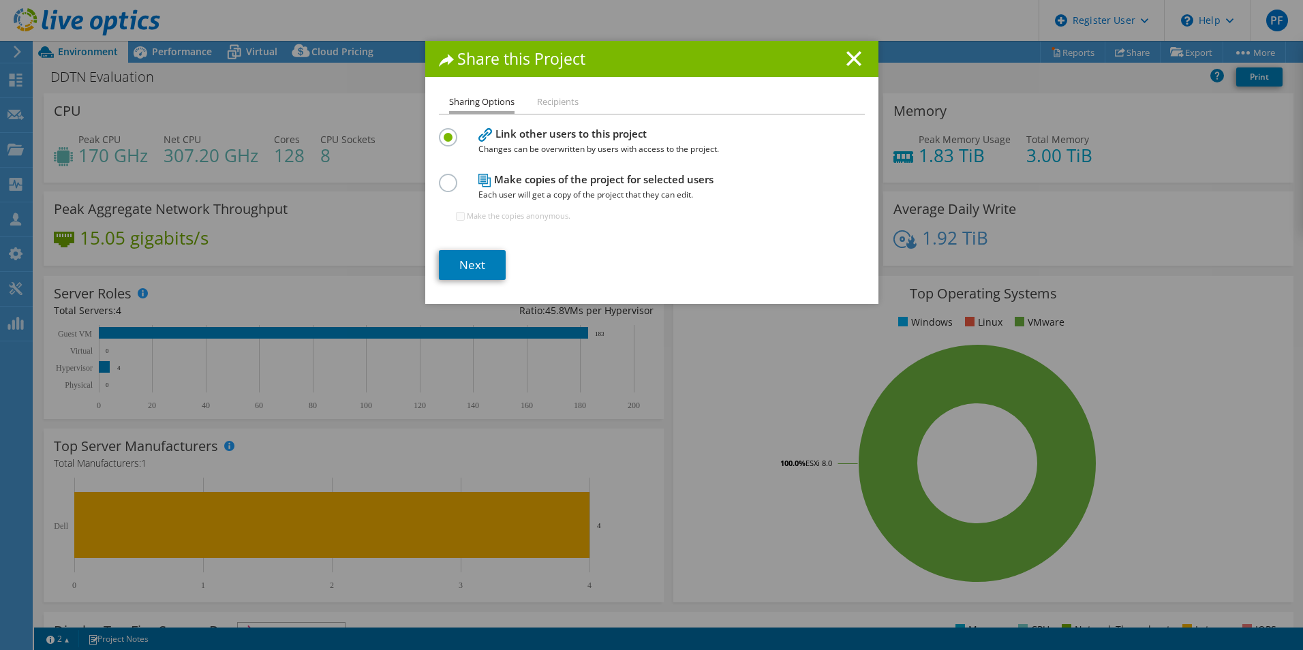
click at [489, 242] on section "Link other users to this project Changes can be overwritten by users with acces…" at bounding box center [652, 202] width 426 height 155
click at [477, 255] on link "Next" at bounding box center [472, 265] width 67 height 30
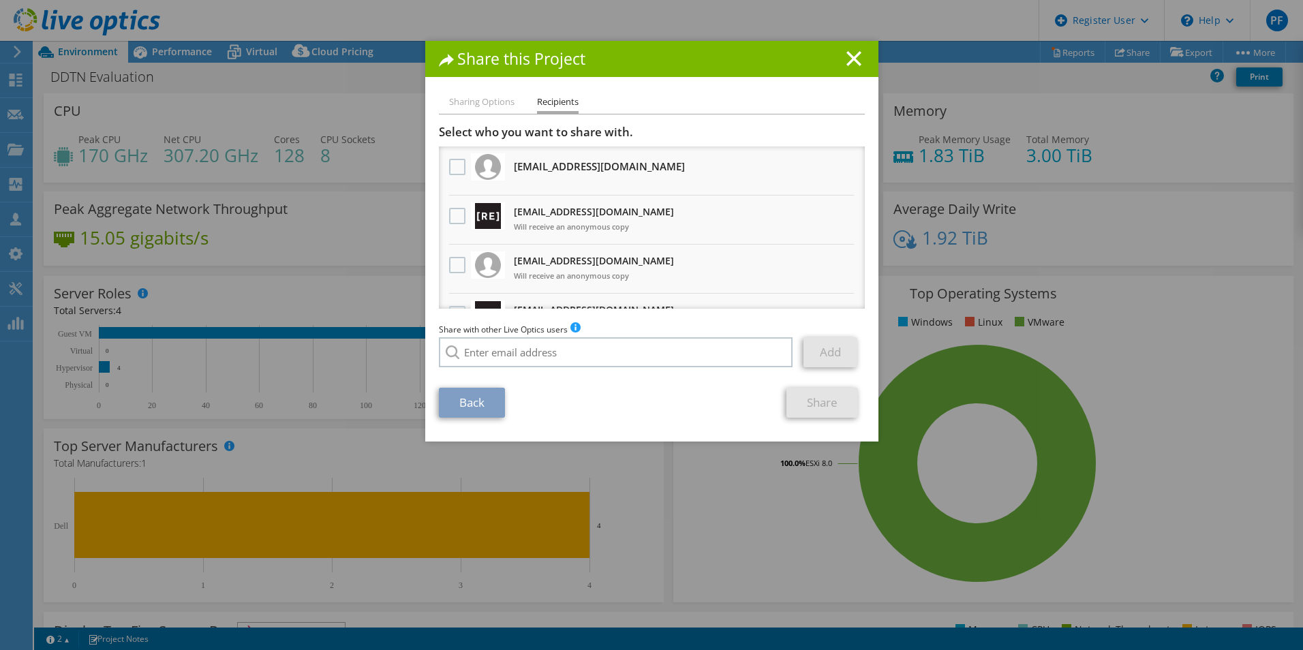
scroll to position [132, 0]
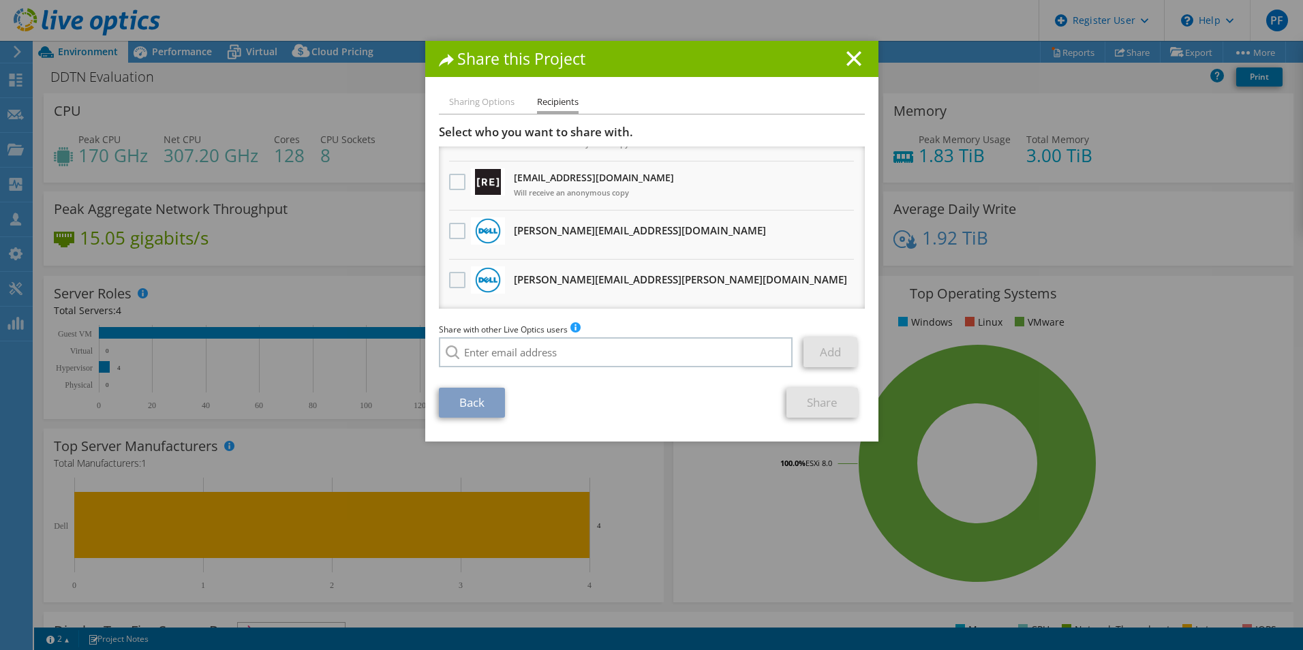
click at [452, 277] on label at bounding box center [459, 280] width 20 height 16
click at [0, 0] on input "checkbox" at bounding box center [0, 0] width 0 height 0
click at [788, 403] on link "Share" at bounding box center [822, 403] width 72 height 30
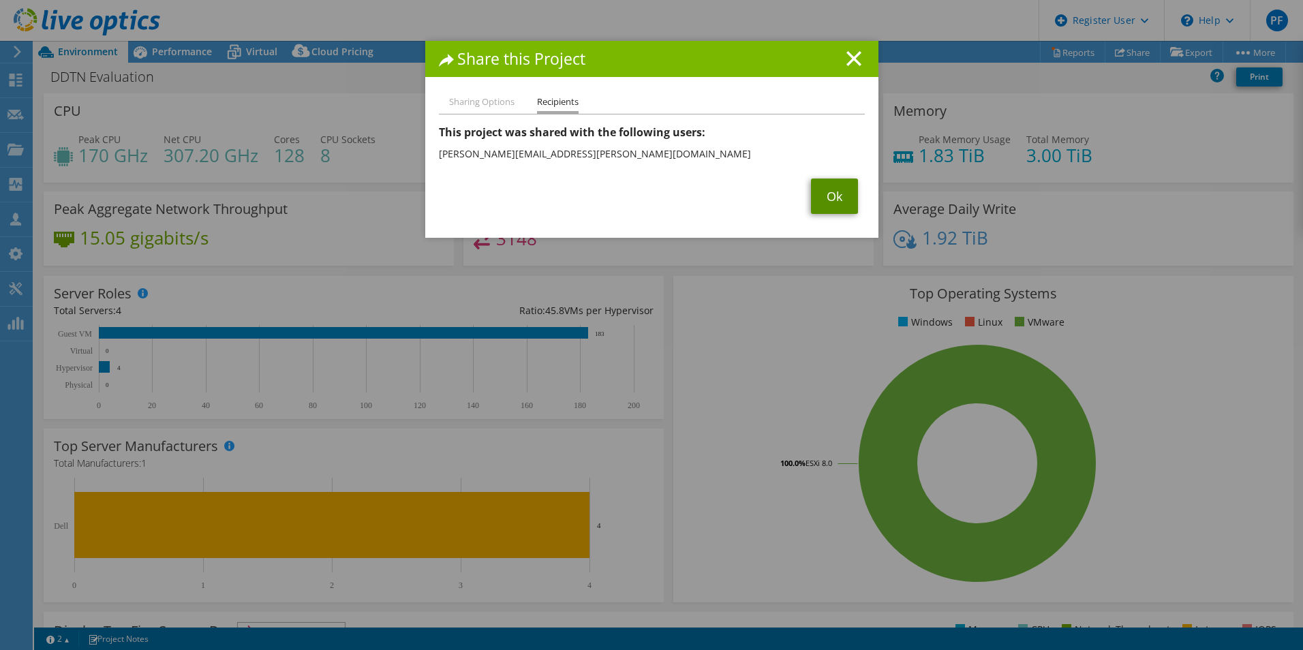
click at [844, 183] on link "Ok" at bounding box center [834, 196] width 47 height 35
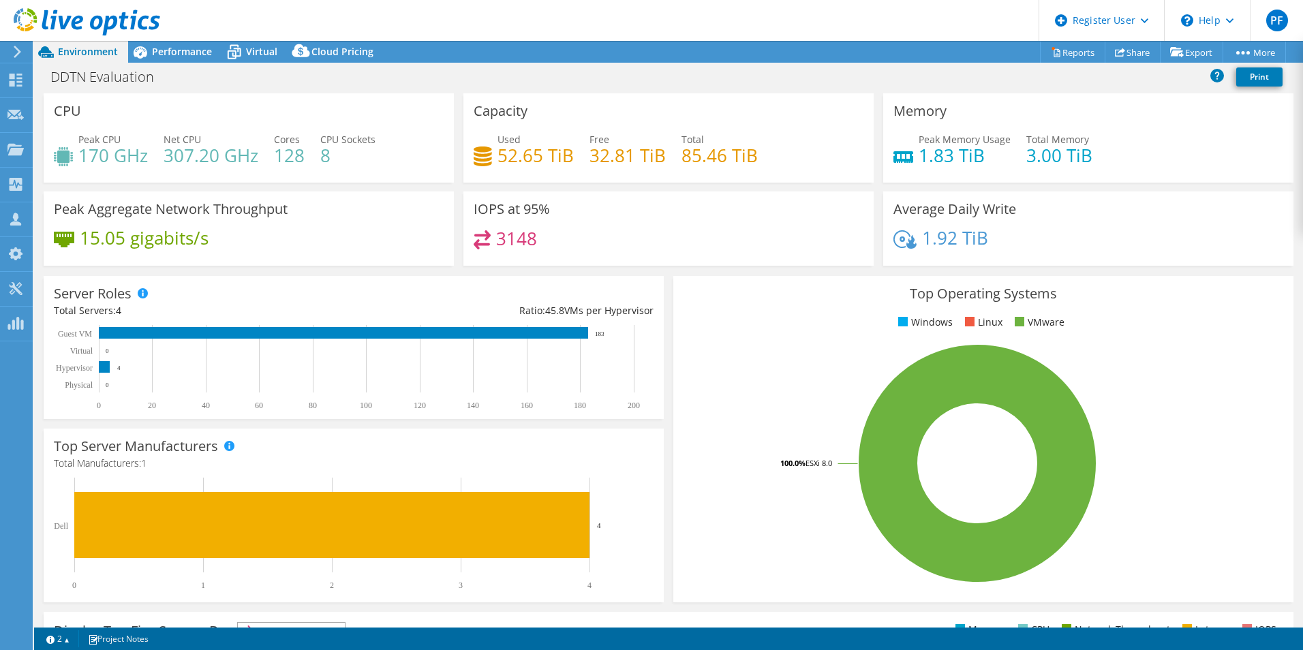
click at [683, 320] on ul "Windows Linux VMware" at bounding box center [983, 323] width 600 height 16
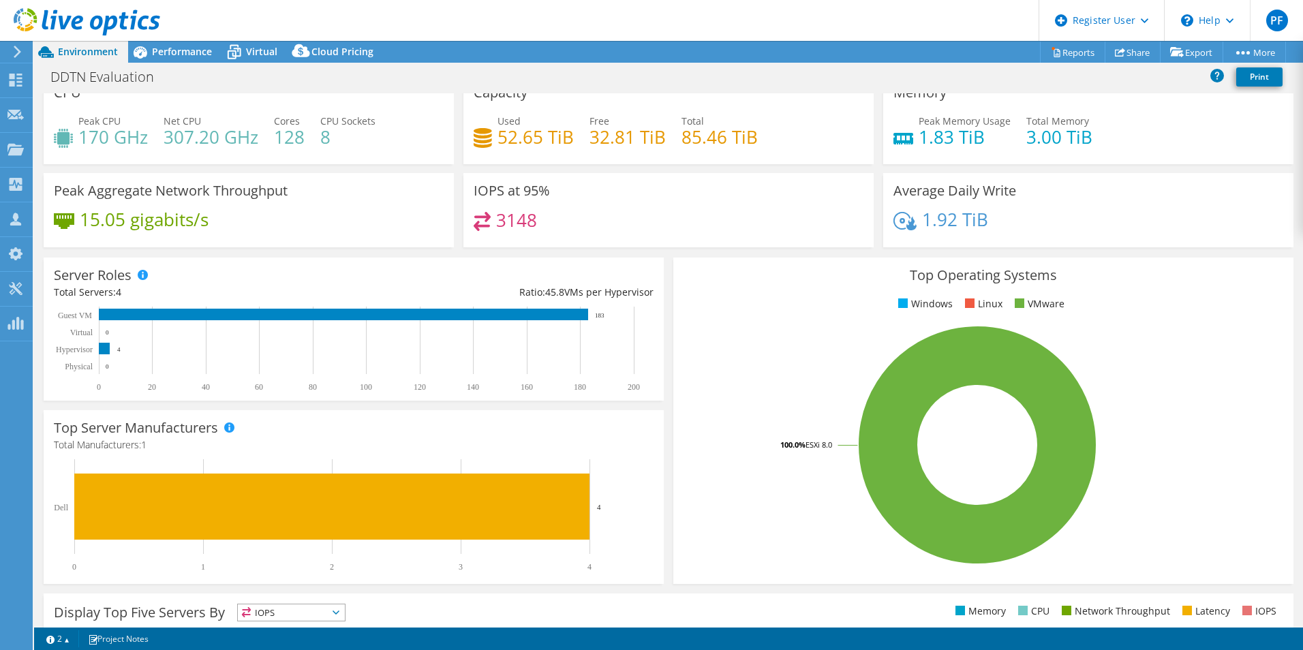
scroll to position [0, 0]
